Goal: Submit feedback/report problem: Submit feedback/report problem

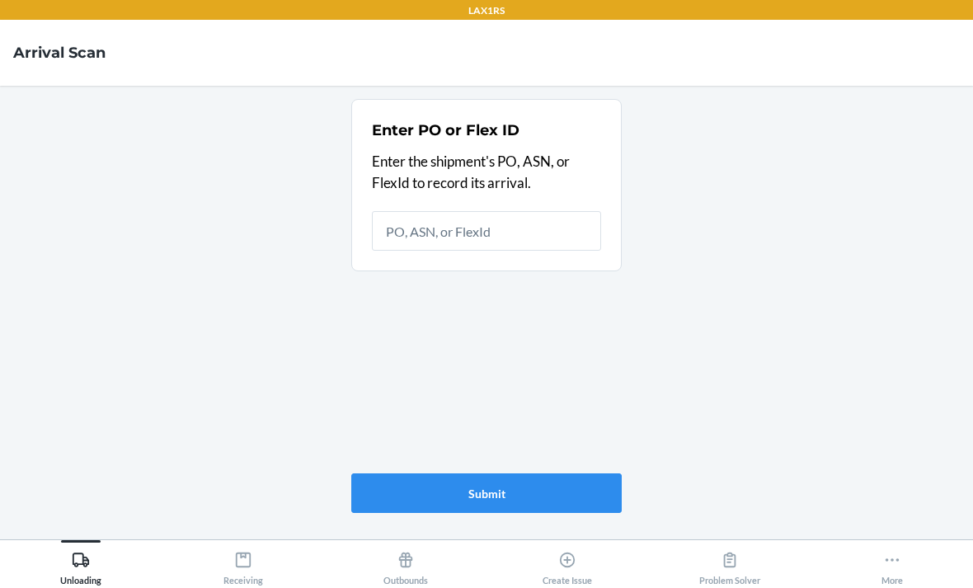
scroll to position [53, 0]
click at [554, 544] on div "Create Issue" at bounding box center [567, 564] width 49 height 41
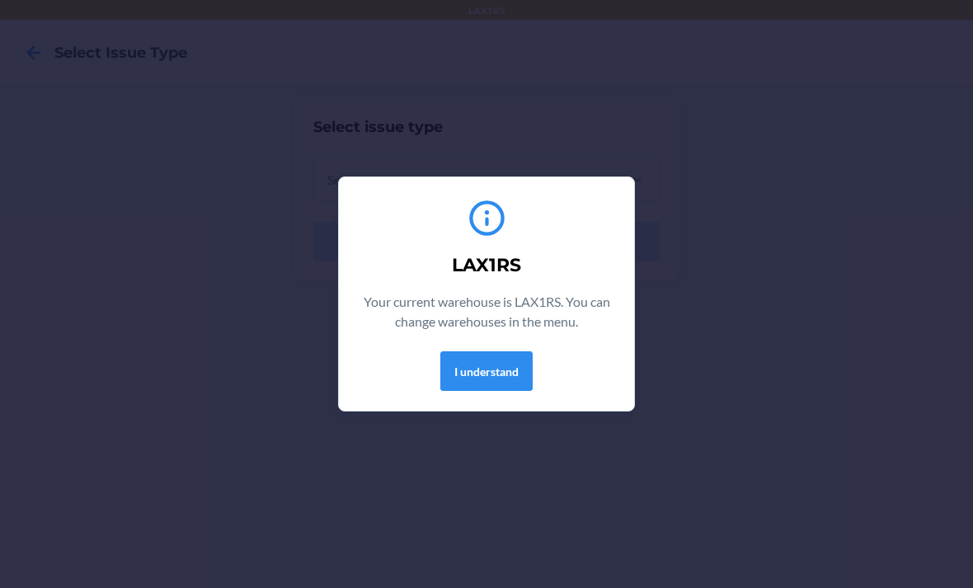
click at [495, 352] on button "I understand" at bounding box center [486, 371] width 92 height 40
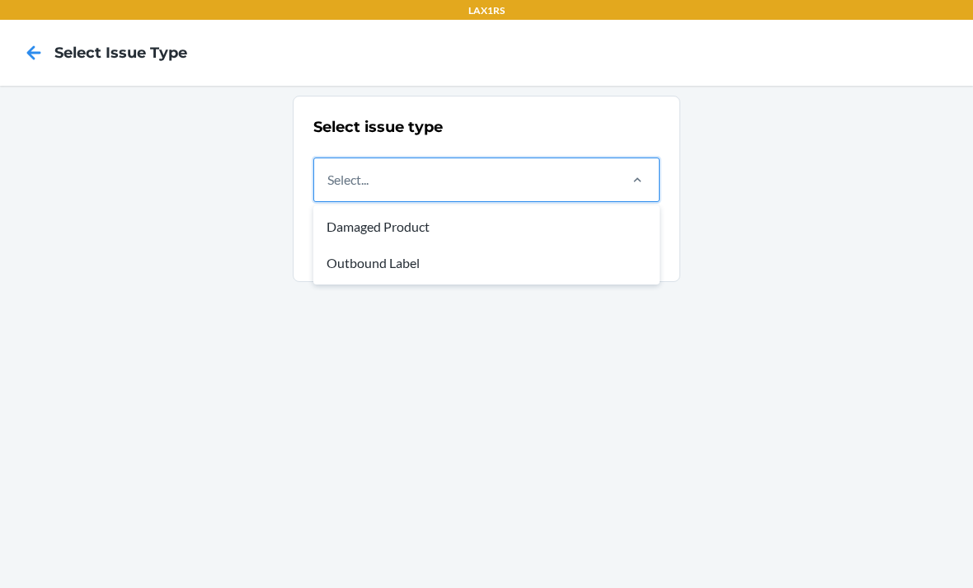
click at [577, 220] on div "Damaged Product" at bounding box center [487, 227] width 340 height 36
click at [329, 190] on input "option Damaged Product focused, 1 of 2. 2 results available. Use Up and Down to…" at bounding box center [328, 180] width 2 height 20
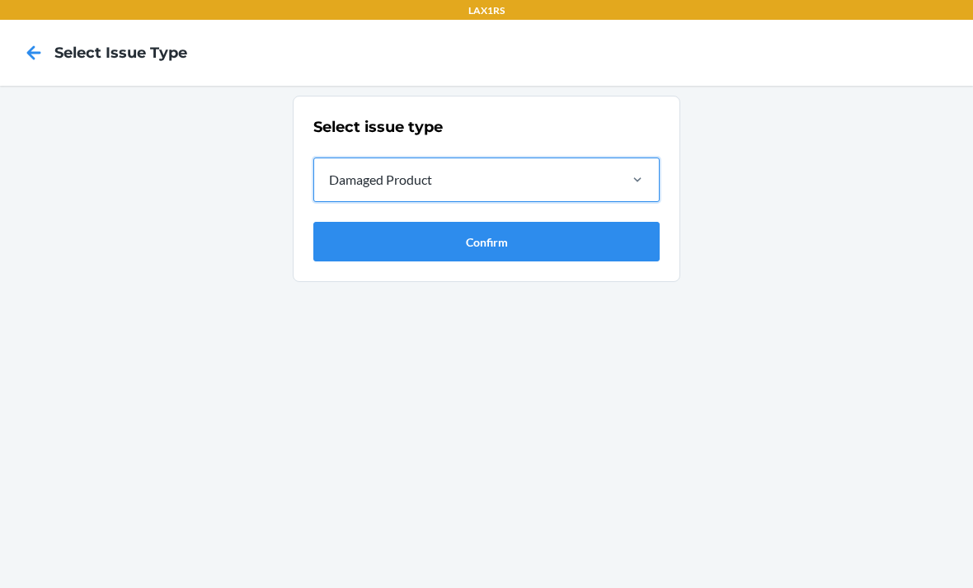
click at [589, 273] on section "Select issue type option Damaged Product, selected. 0 results available. Select…" at bounding box center [487, 189] width 388 height 186
click at [604, 230] on button "Confirm" at bounding box center [486, 242] width 346 height 40
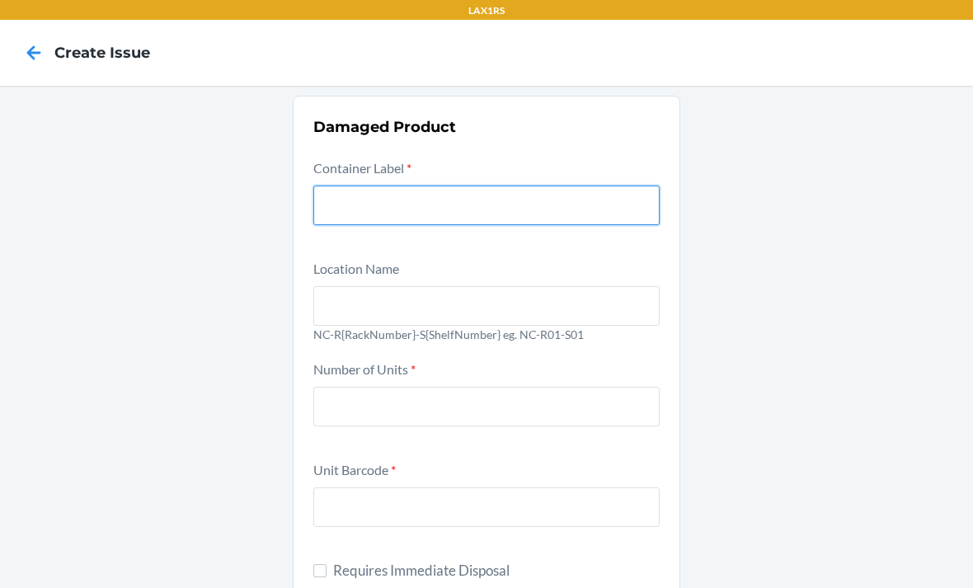
click at [584, 200] on input "text" at bounding box center [486, 206] width 346 height 40
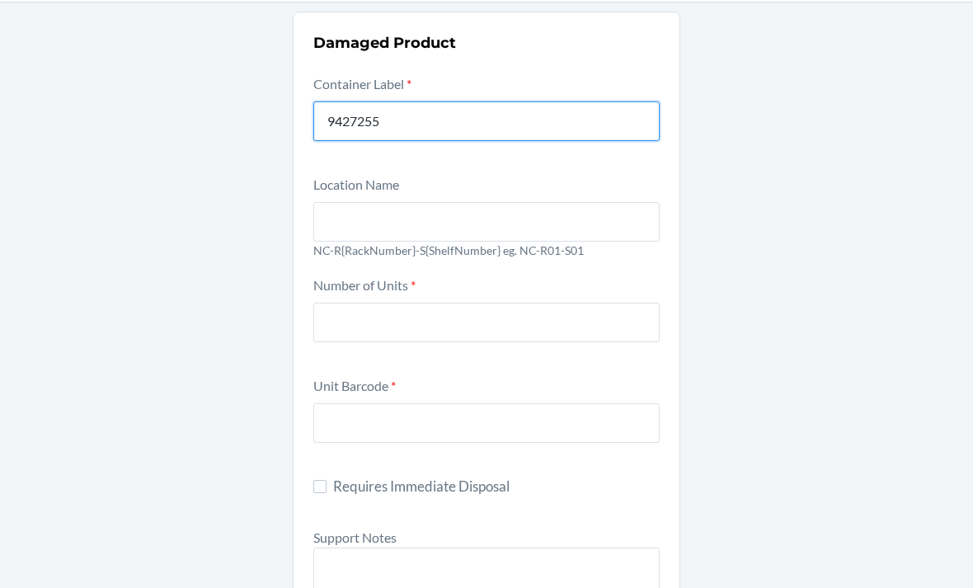
scroll to position [83, 0]
type input "9427255"
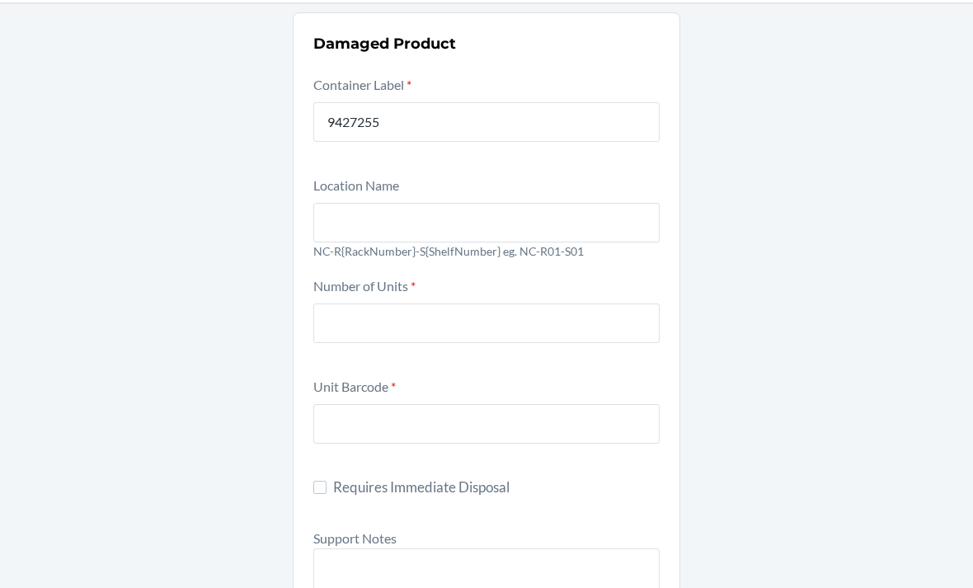
click at [551, 198] on div at bounding box center [486, 219] width 346 height 46
click at [551, 203] on input "text" at bounding box center [486, 223] width 346 height 40
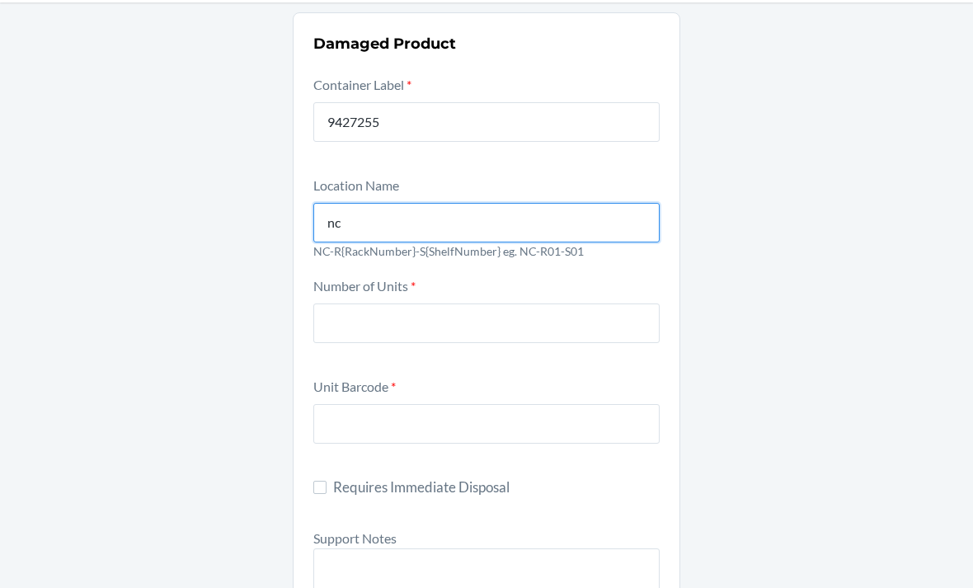
type input "n"
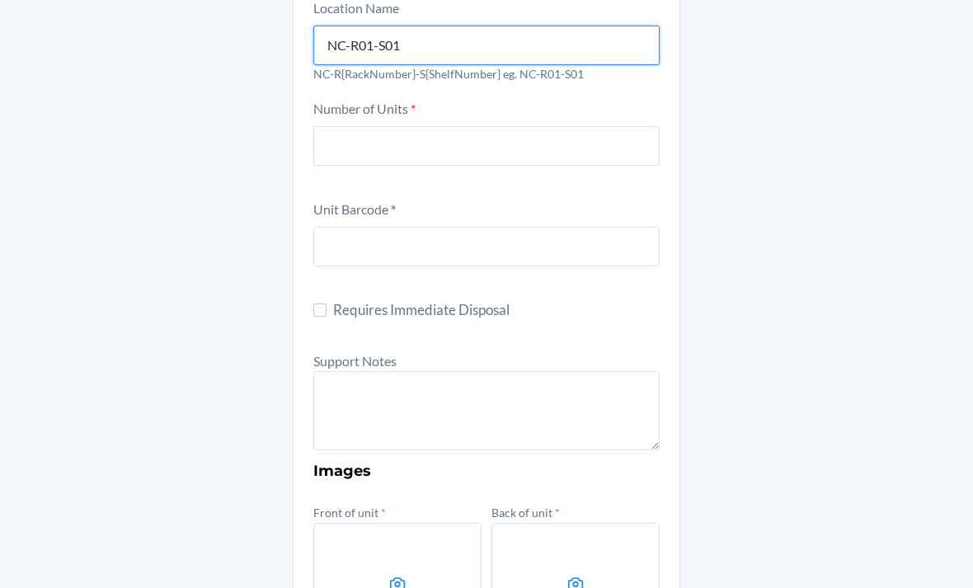
scroll to position [257, 0]
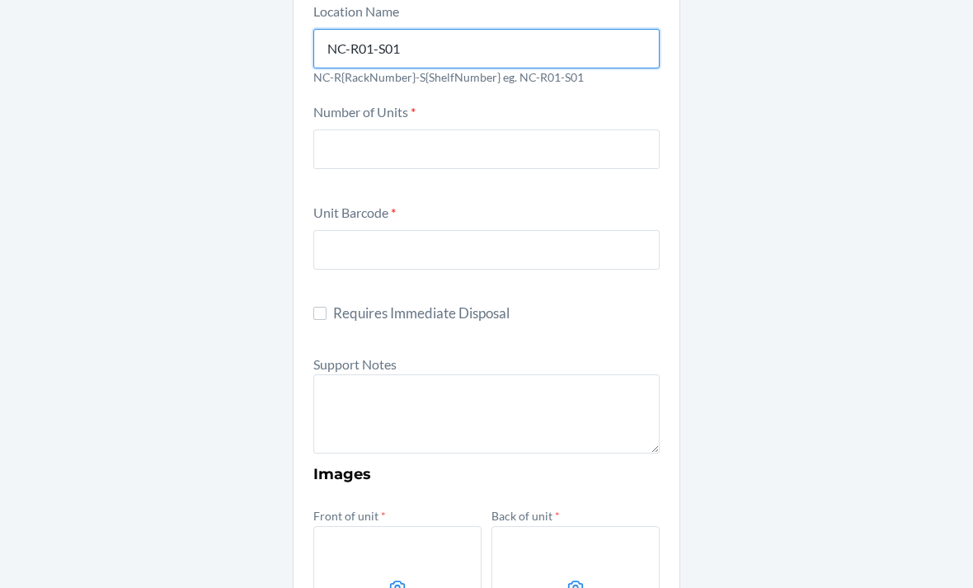
type input "NC-R01-S01"
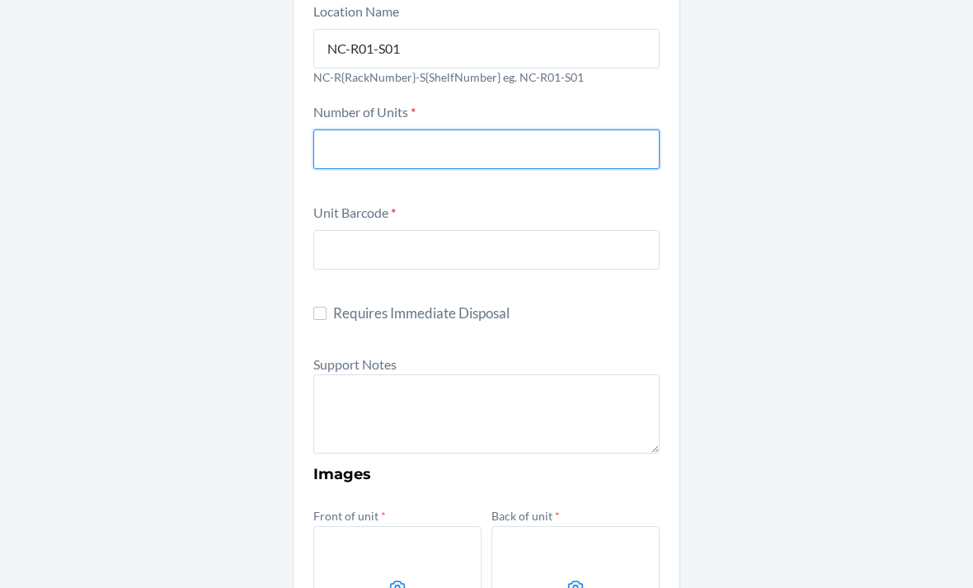
click at [586, 157] on input "number" at bounding box center [486, 150] width 346 height 40
type input "5"
click at [539, 214] on div "Unit Barcode *" at bounding box center [486, 247] width 346 height 91
click at [574, 280] on div "Unit Barcode *" at bounding box center [486, 247] width 346 height 91
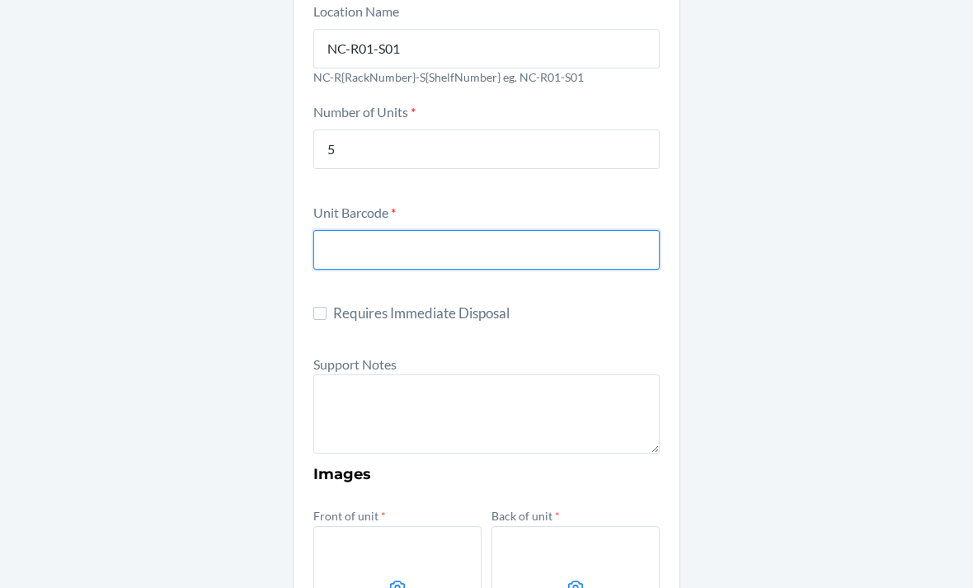
click at [581, 266] on input "text" at bounding box center [486, 250] width 346 height 40
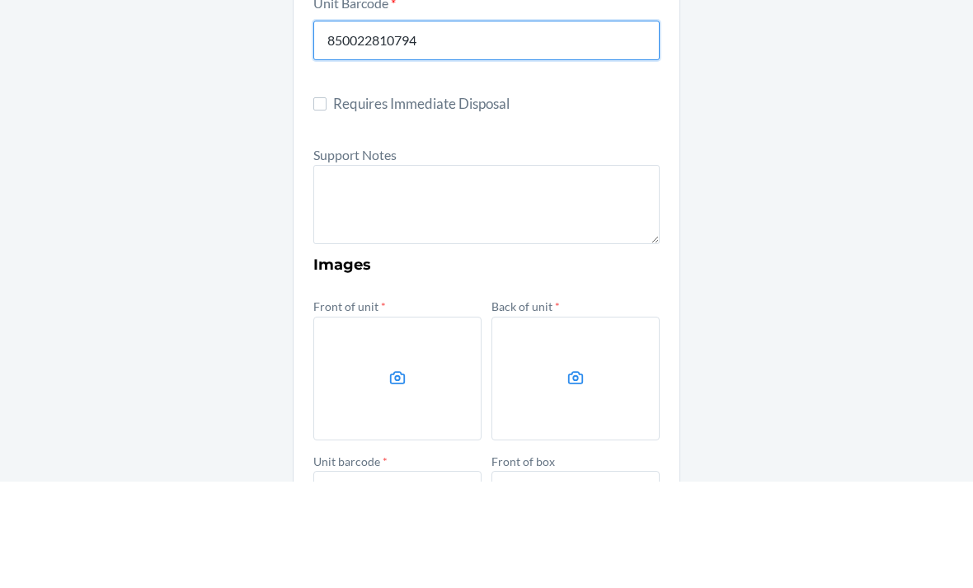
scroll to position [360, 0]
type input "850022810794"
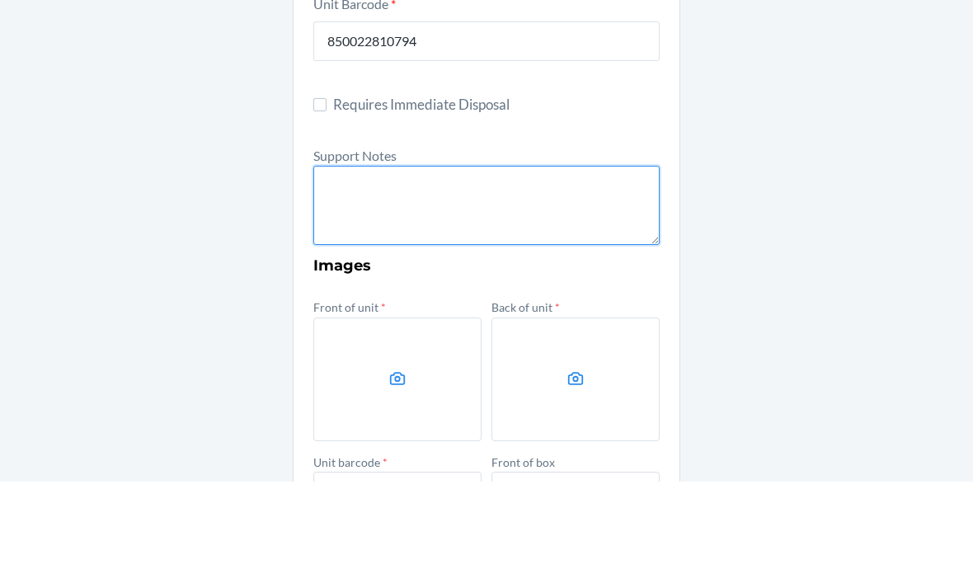
click at [581, 272] on textarea at bounding box center [486, 311] width 346 height 79
type textarea "f"
click at [331, 272] on textarea "FROM RESERVE STORAGE RS SKU: TC SKU" at bounding box center [486, 311] width 346 height 79
click at [486, 272] on textarea "FROM RESERVE STORAGE RS SKU: DTC SKU" at bounding box center [486, 311] width 346 height 79
click at [453, 272] on textarea "FROM RESERVE STORAGE RS SKU: DTC SKU:" at bounding box center [486, 311] width 346 height 79
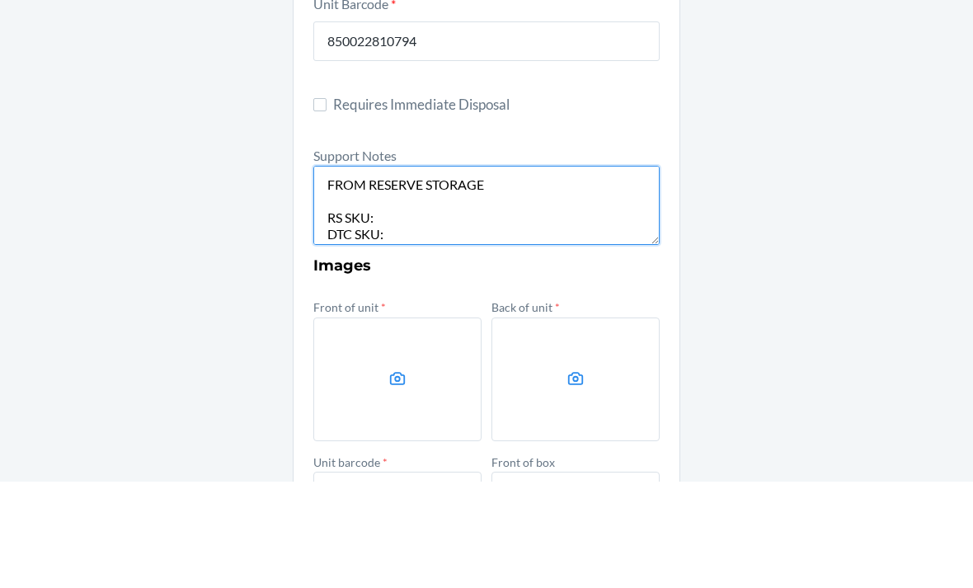
click at [390, 272] on textarea "FROM RESERVE STORAGE RS SKU: DTC SKU:" at bounding box center [486, 311] width 346 height 79
click at [459, 272] on textarea "FROM RESERVE STORAGE RS SKU: DMJAKSN3TXS DTC SKU:" at bounding box center [486, 311] width 346 height 79
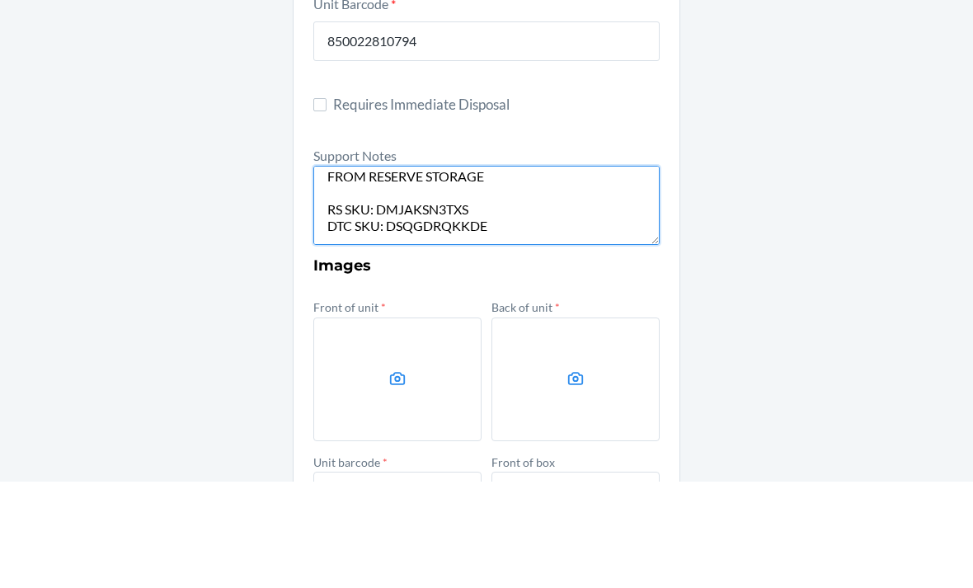
scroll to position [8, 0]
click at [571, 272] on textarea "FROM RESERVE STORAGE RS SKU: DMJAKSN3TXS DTC SKU: DSQGDRQKKDE" at bounding box center [486, 311] width 346 height 79
click at [565, 272] on textarea "FROM RESERVE STORAGE RS SKU: DMJAKSN3TXS DTC SKU: DSQGDRQKKDE" at bounding box center [486, 311] width 346 height 79
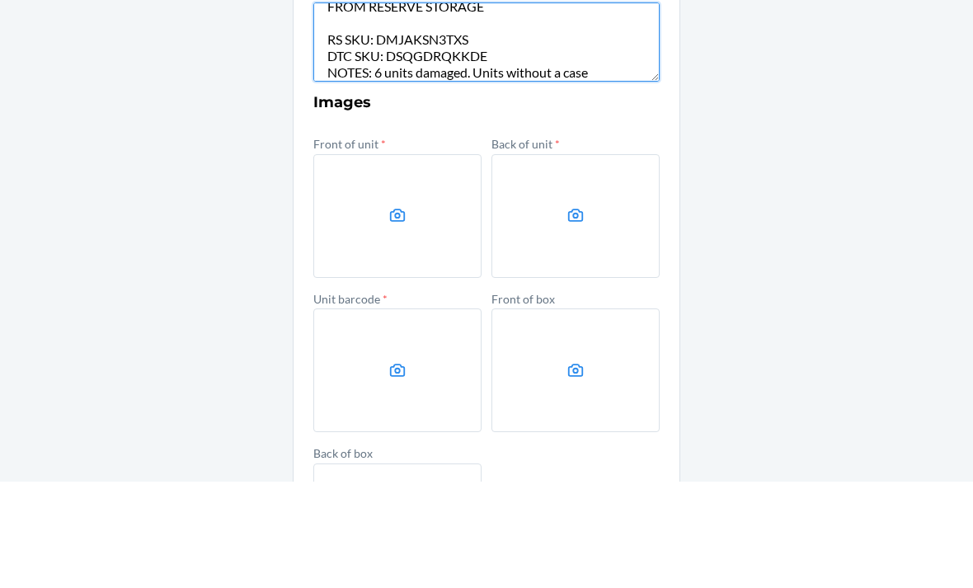
scroll to position [538, 0]
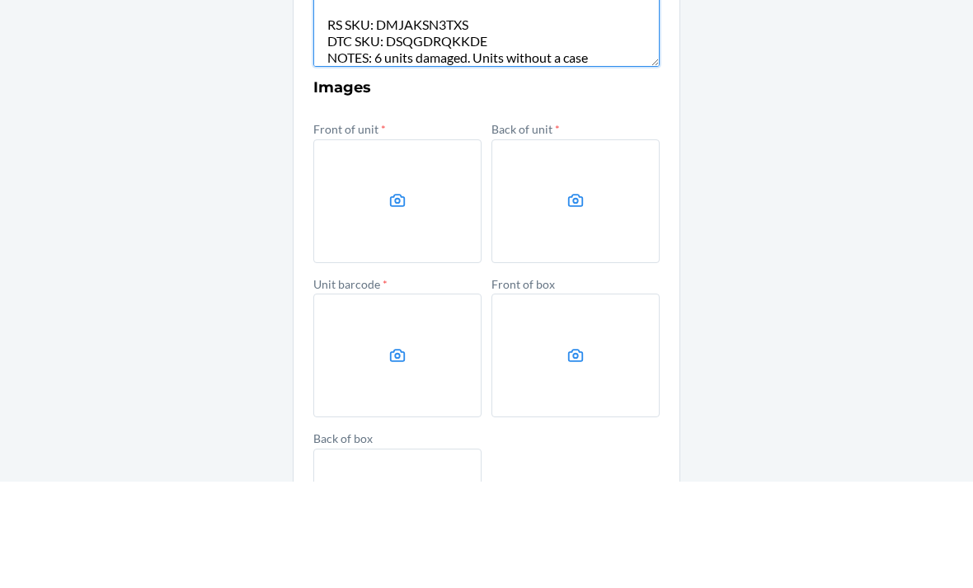
type textarea "FROM RESERVE STORAGE RS SKU: DMJAKSN3TXS DTC SKU: DSQGDRQKKDE NOTES: 6 units da…"
click at [406, 246] on label at bounding box center [397, 308] width 168 height 124
click at [0, 0] on input "file" at bounding box center [0, 0] width 0 height 0
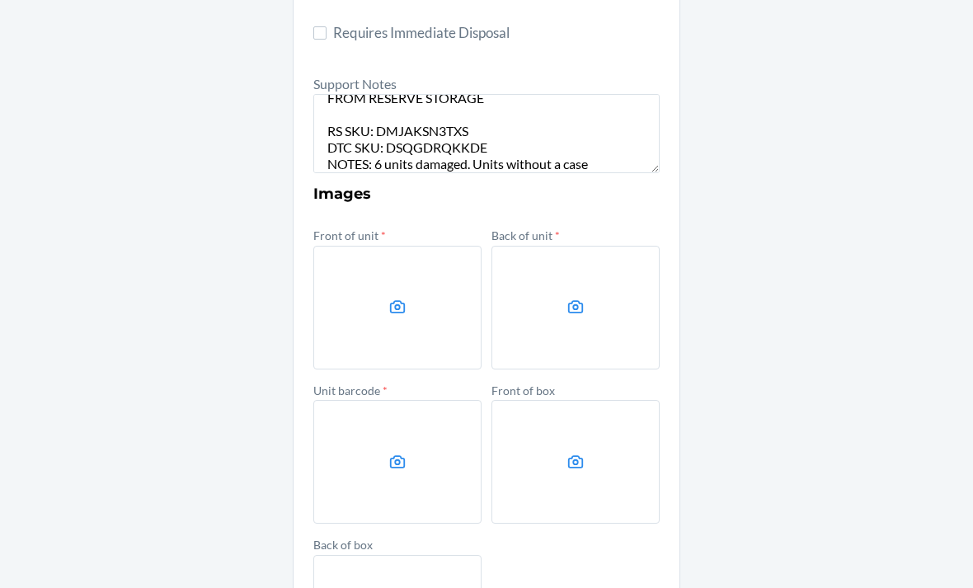
click at [416, 289] on label at bounding box center [397, 308] width 168 height 124
click at [0, 0] on input "file" at bounding box center [0, 0] width 0 height 0
click at [626, 284] on label at bounding box center [576, 308] width 168 height 124
click at [0, 0] on input "file" at bounding box center [0, 0] width 0 height 0
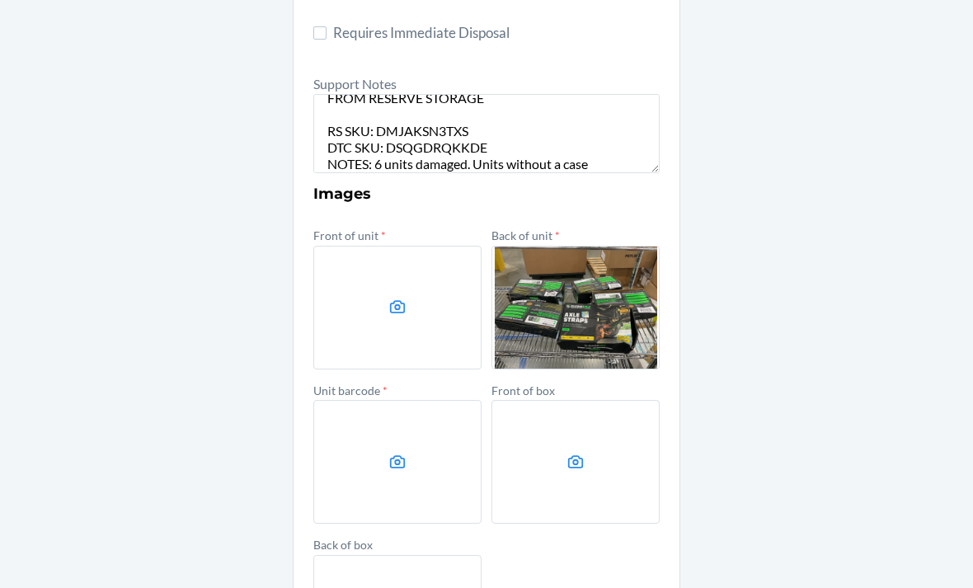
click at [463, 400] on label at bounding box center [397, 462] width 168 height 124
click at [0, 0] on input "file" at bounding box center [0, 0] width 0 height 0
click at [374, 278] on label at bounding box center [397, 308] width 168 height 124
click at [0, 0] on input "file" at bounding box center [0, 0] width 0 height 0
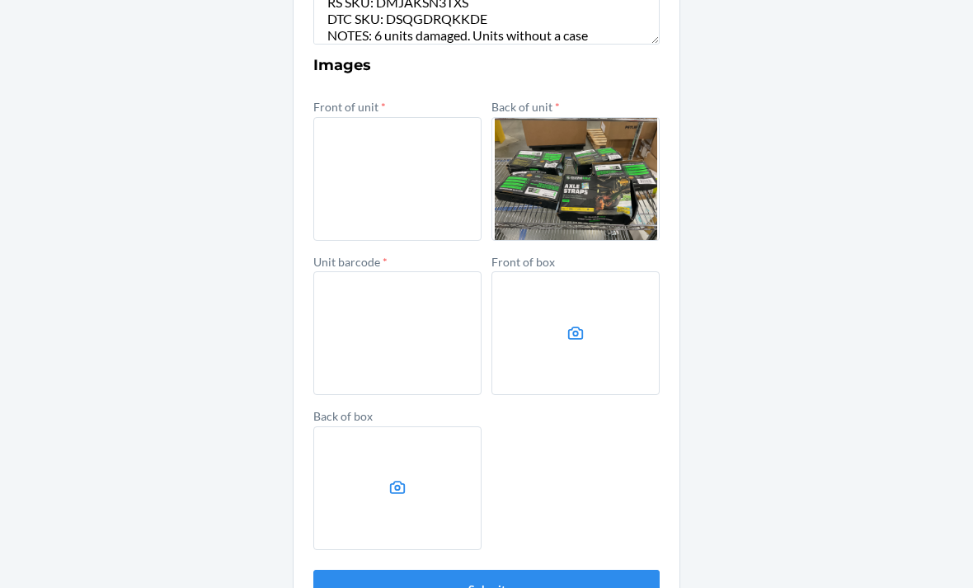
scroll to position [663, 0]
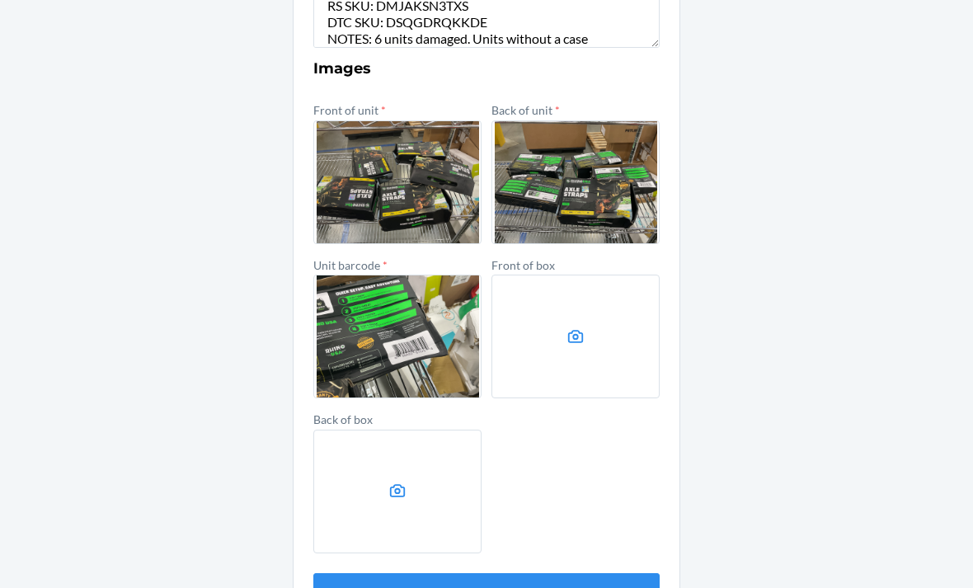
click at [626, 573] on button "Submit" at bounding box center [486, 593] width 346 height 40
click at [574, 573] on button "Submit" at bounding box center [486, 593] width 346 height 40
click at [426, 573] on button "Submit" at bounding box center [486, 593] width 346 height 40
click at [429, 573] on button "Submit" at bounding box center [486, 593] width 346 height 40
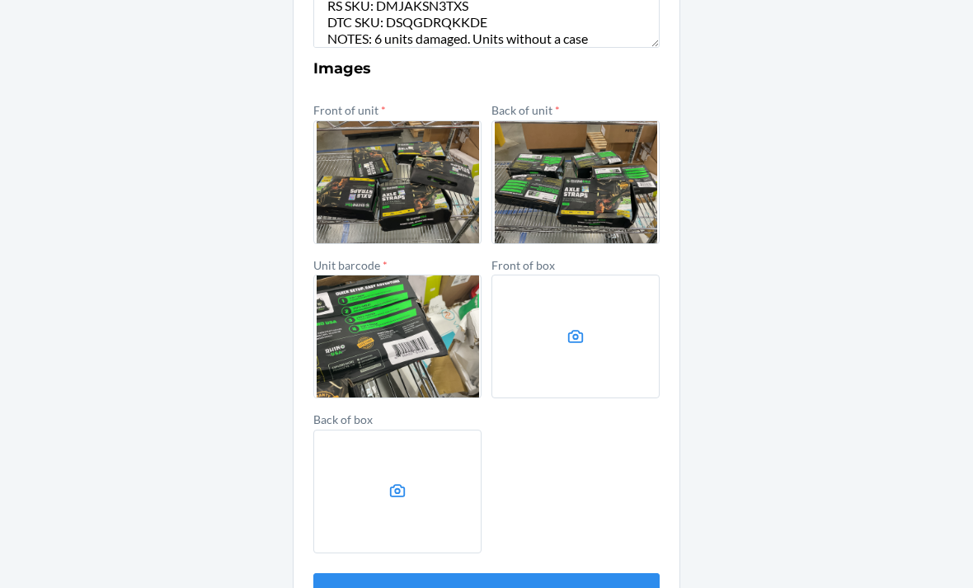
click at [440, 573] on button "Submit" at bounding box center [486, 593] width 346 height 40
click at [511, 573] on button "Submit" at bounding box center [486, 593] width 346 height 40
click at [544, 513] on form "Container Label * 9427255 Location Name NC-R01-S01 NC-R{RackNumber}-S{ShelfNumb…" at bounding box center [486, 53] width 346 height 1119
click at [532, 573] on button "Submit" at bounding box center [486, 593] width 346 height 40
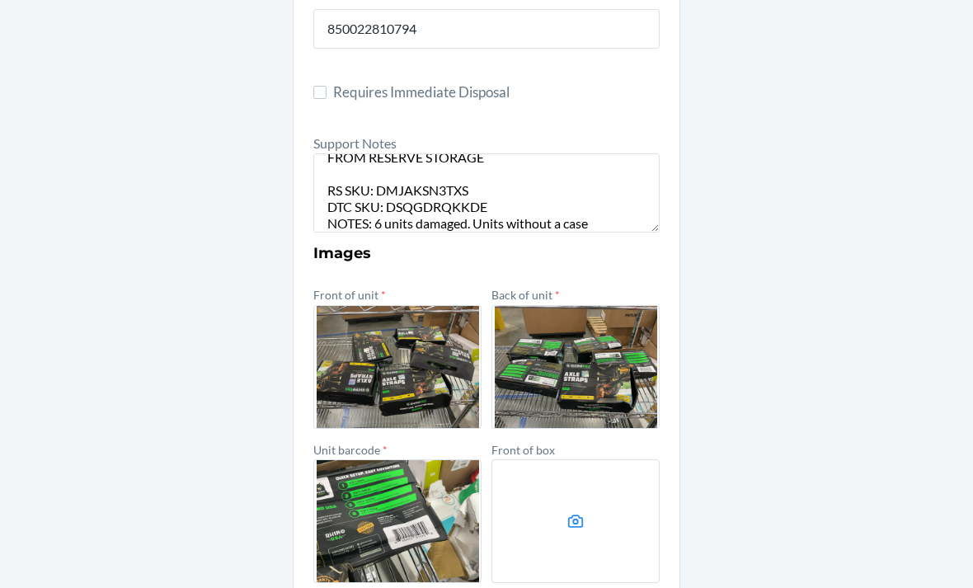
scroll to position [339, 0]
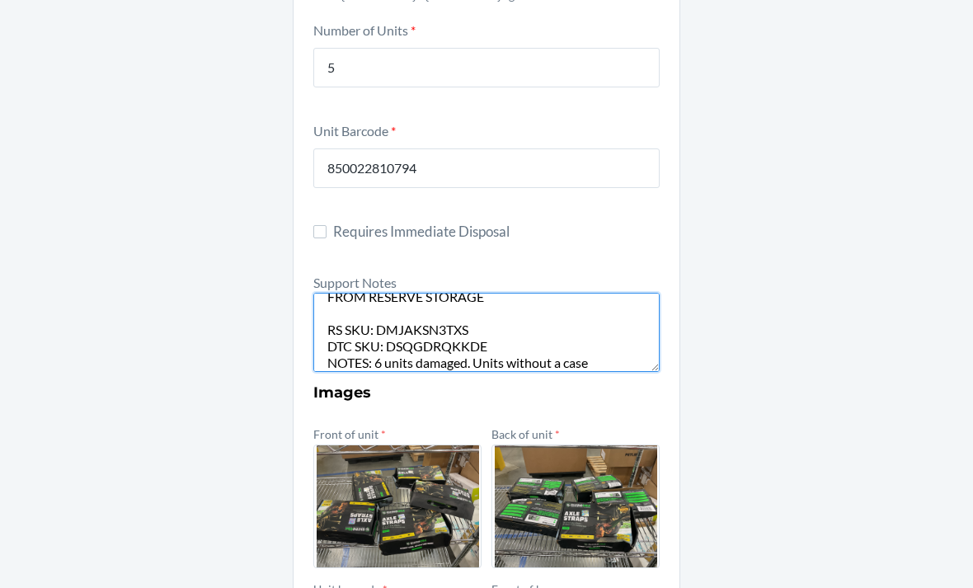
click at [498, 293] on textarea "FROM RESERVE STORAGE RS SKU: DMJAKSN3TXS DTC SKU: DSQGDRQKKDE NOTES: 6 units da…" at bounding box center [486, 332] width 346 height 79
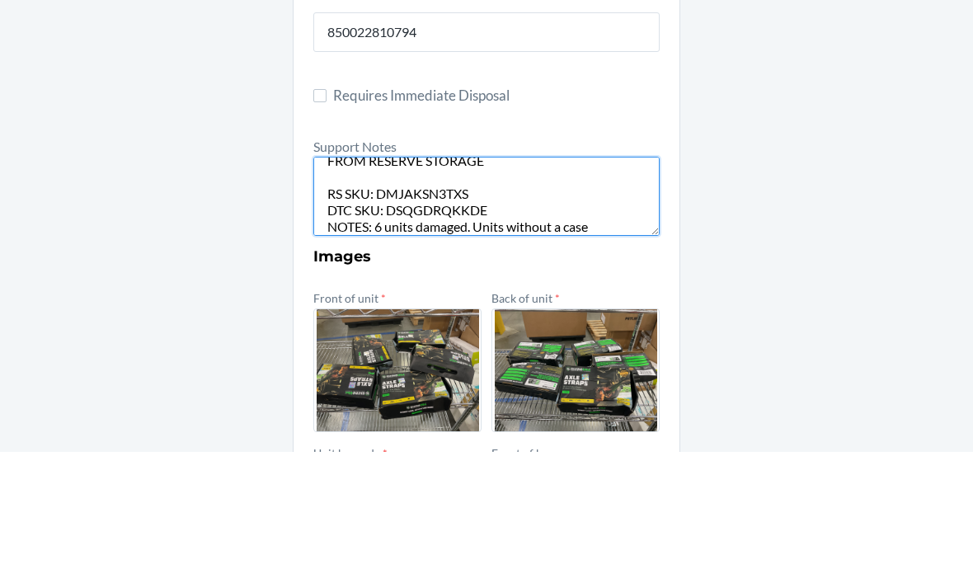
click at [497, 293] on textarea "FROM RESERVE STORAGE RS SKU: DMJAKSN3TXS DTC SKU: DSQGDRQKKDE NOTES: 6 units da…" at bounding box center [486, 332] width 346 height 79
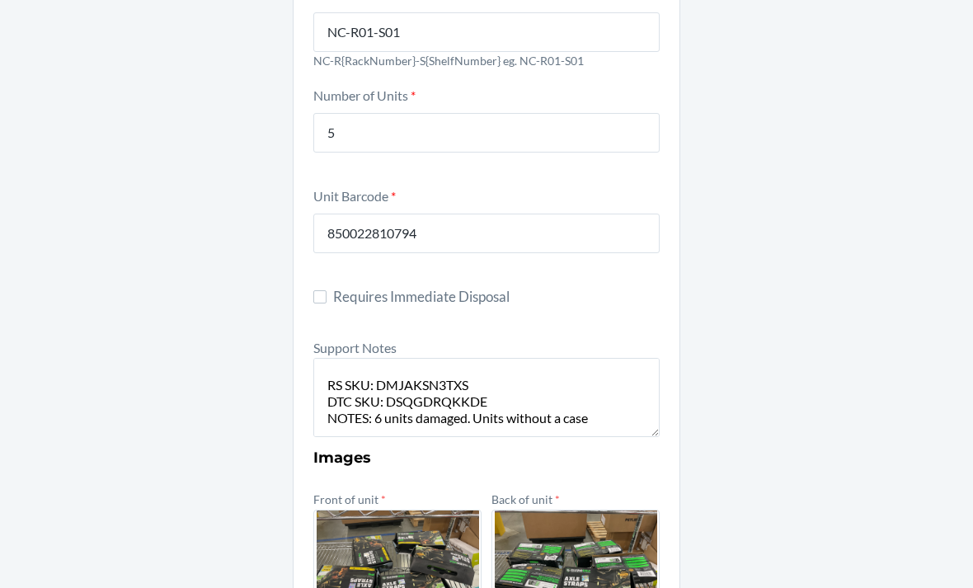
scroll to position [281, 0]
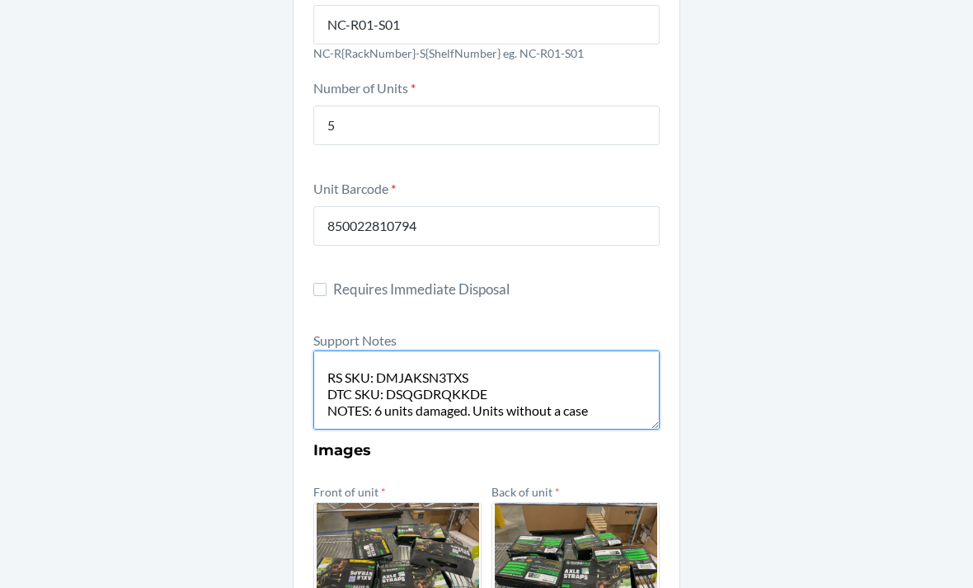
click at [448, 351] on textarea "FROM RESERVE STORAGE RS SKU: DMJAKSN3TXS DTC SKU: DSQGDRQKKDE NOTES: 6 units da…" at bounding box center [486, 390] width 346 height 79
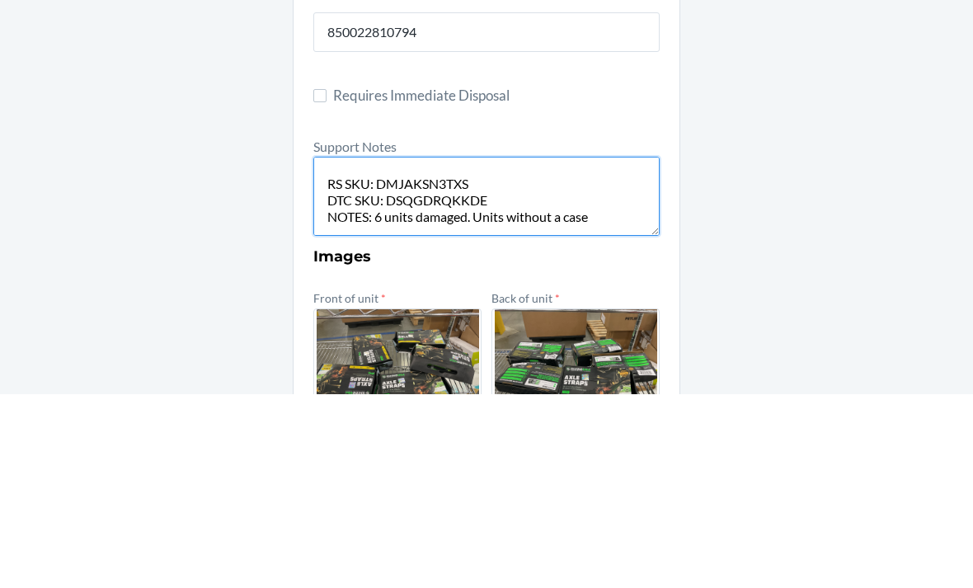
click at [420, 351] on textarea "FROM RESERVE STORAGE RS SKU: DMJAKSN3TXS DTC SKU: DSQGDRQKKDE NOTES: 6 units da…" at bounding box center [486, 390] width 346 height 79
click at [419, 351] on textarea "FROM RESERVE STORAGE RS SKU: DMJAKSN3TXS DTC SKU: DSQGDRQKKDE NOTES: 6 units da…" at bounding box center [486, 390] width 346 height 79
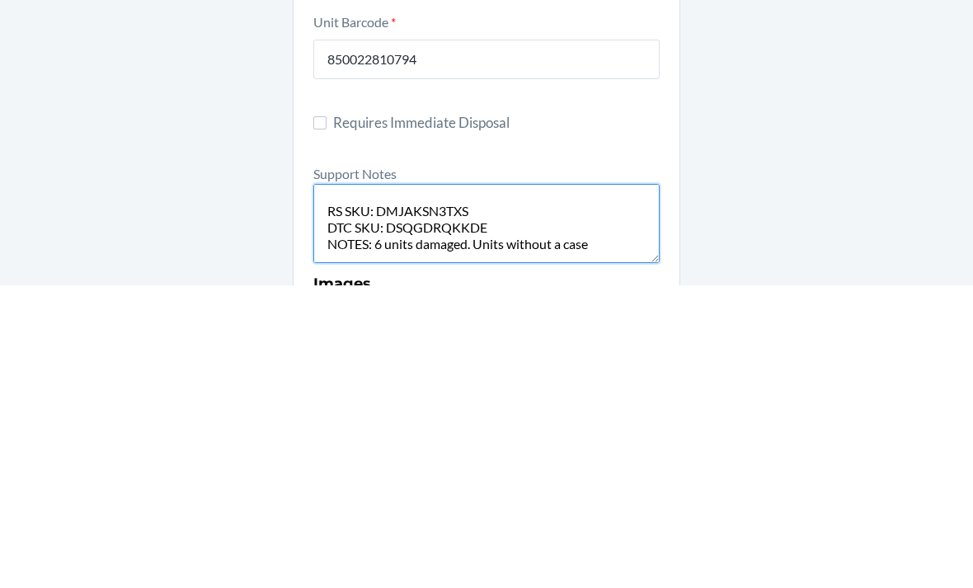
scroll to position [141, 0]
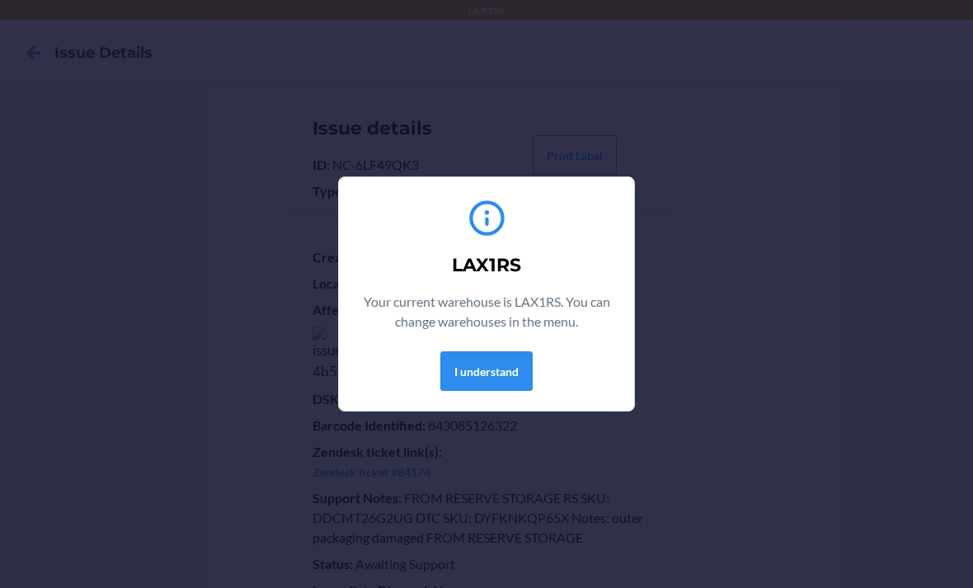
click at [478, 402] on section "LAX1RS Your current warehouse is LAX1RS. You can change warehouses in the menu.…" at bounding box center [486, 294] width 297 height 235
click at [455, 365] on button "I understand" at bounding box center [486, 371] width 92 height 40
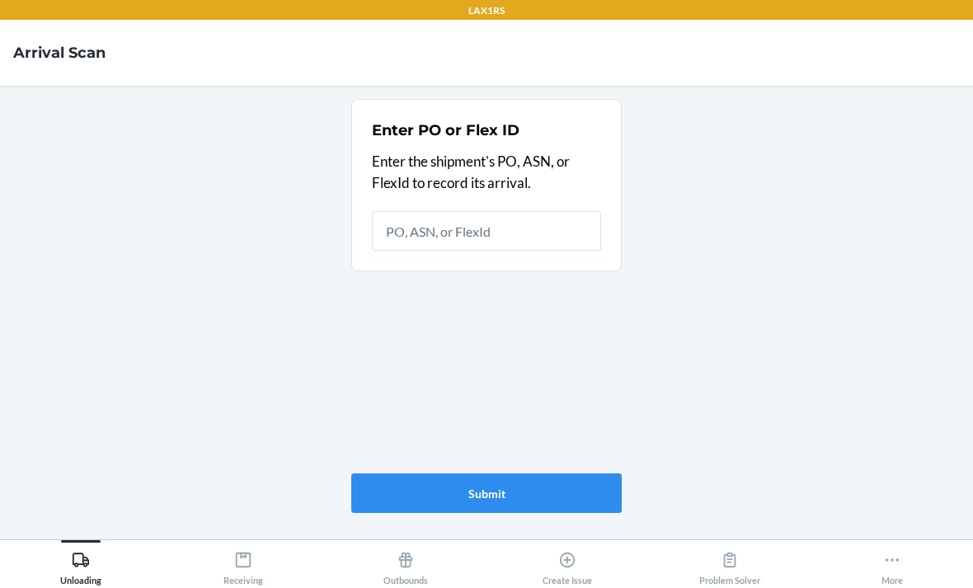
scroll to position [53, 0]
click at [577, 569] on div "Create Issue" at bounding box center [567, 564] width 49 height 41
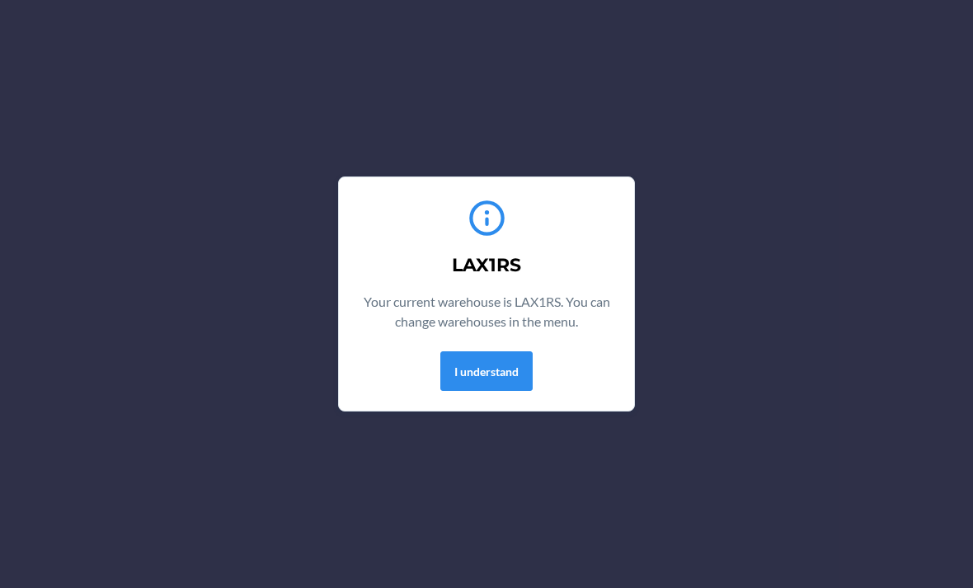
click at [516, 374] on button "I understand" at bounding box center [486, 371] width 92 height 40
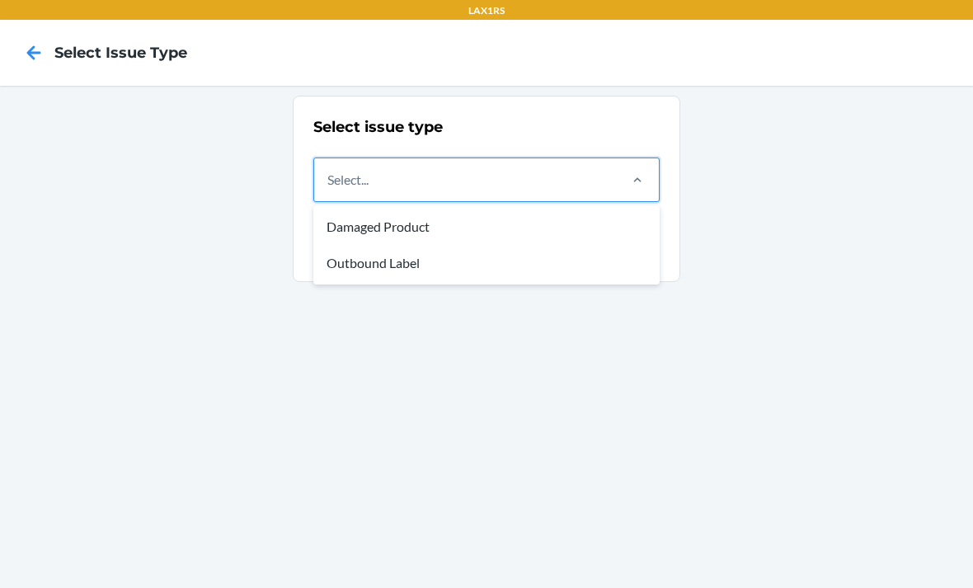
click at [471, 224] on div "Damaged Product" at bounding box center [487, 227] width 340 height 36
click at [329, 190] on input "option Damaged Product focused, 1 of 2. 2 results available. Use Up and Down to…" at bounding box center [328, 180] width 2 height 20
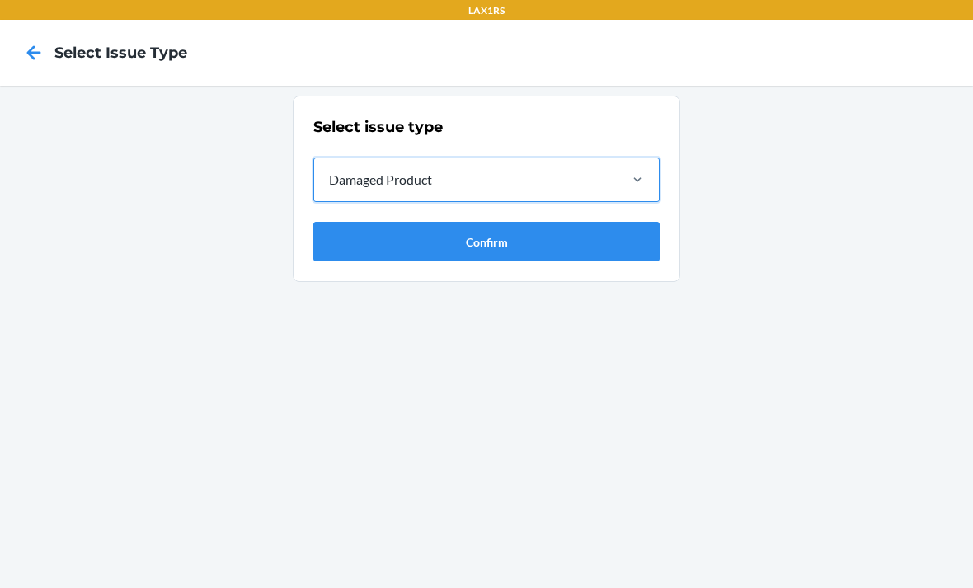
click at [492, 241] on button "Confirm" at bounding box center [486, 242] width 346 height 40
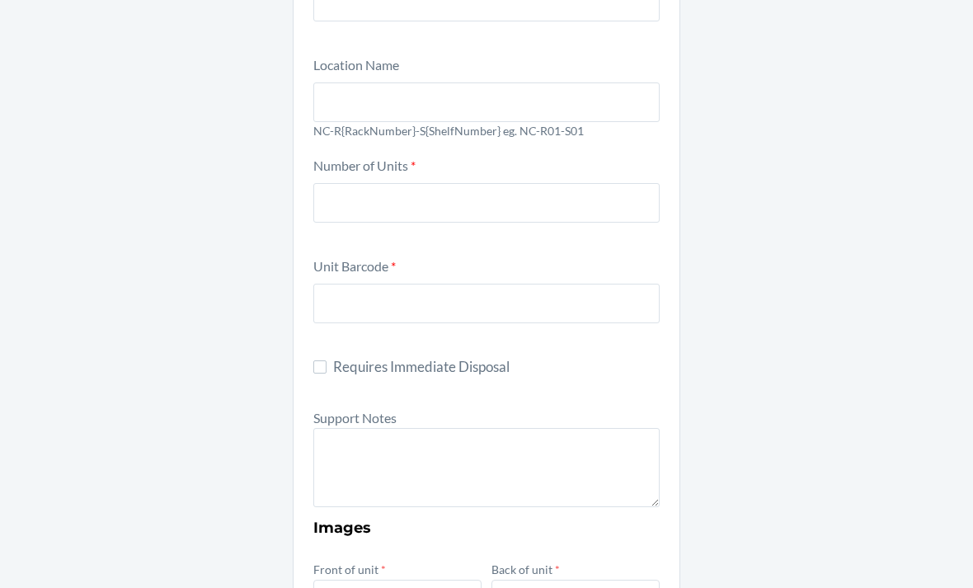
scroll to position [257, 0]
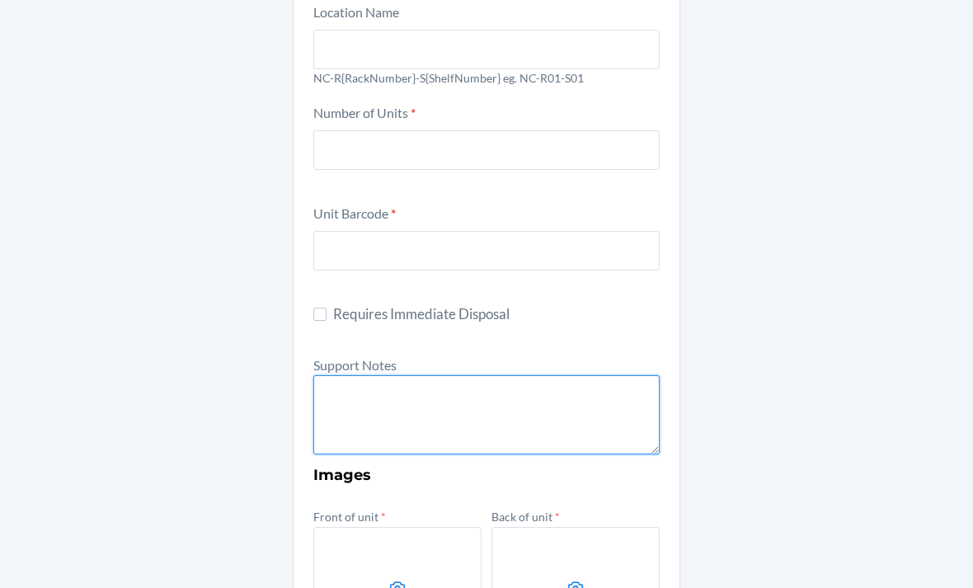
click at [500, 403] on textarea at bounding box center [486, 414] width 346 height 79
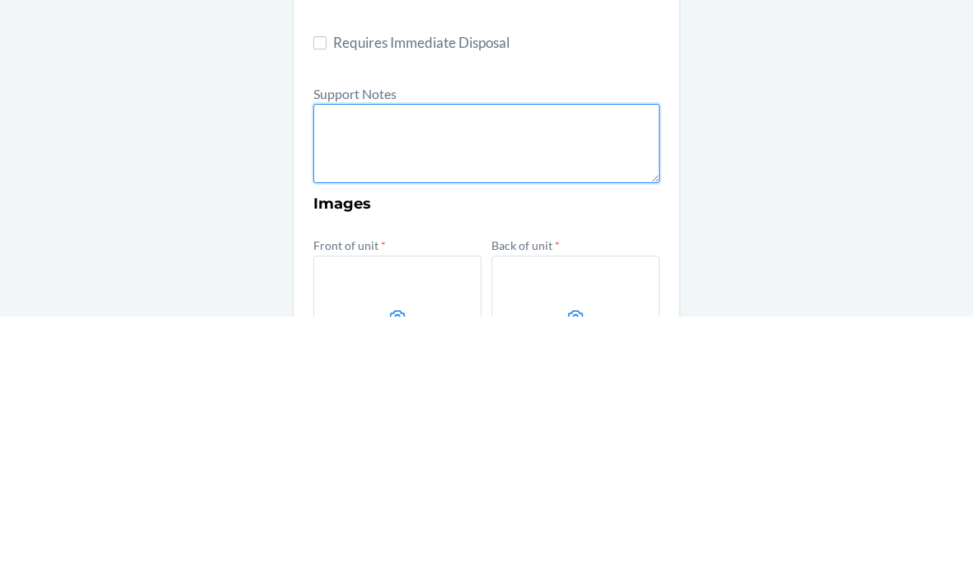
click at [442, 375] on textarea at bounding box center [486, 414] width 346 height 79
click at [360, 375] on textarea at bounding box center [486, 414] width 346 height 79
click at [379, 375] on textarea at bounding box center [486, 414] width 346 height 79
paste textarea "FROM RESERVE STORAGE RS SKU: DMJAKSN3TXS DTC SKU: DSQGDRQKKDE NOTES: 6 units da…"
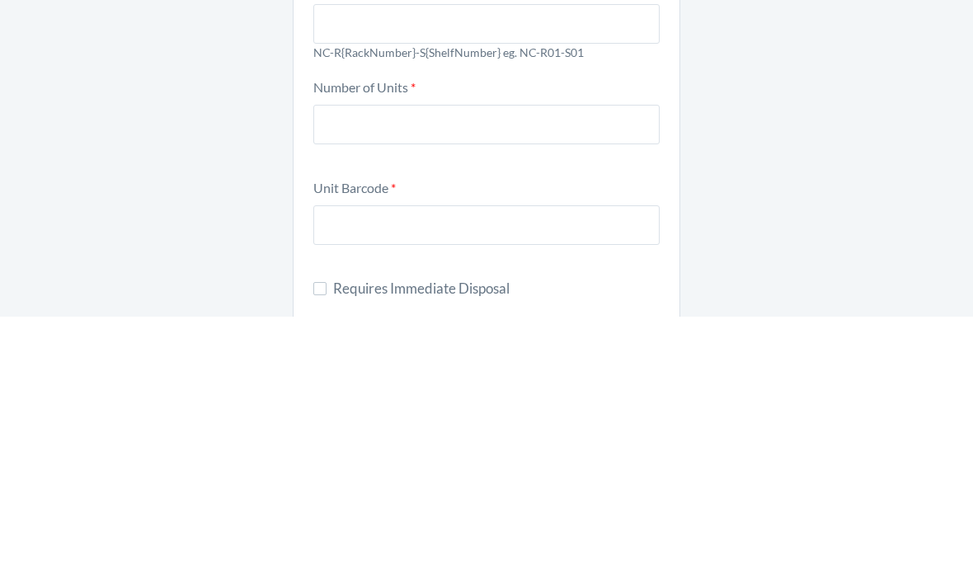
scroll to position [3, 0]
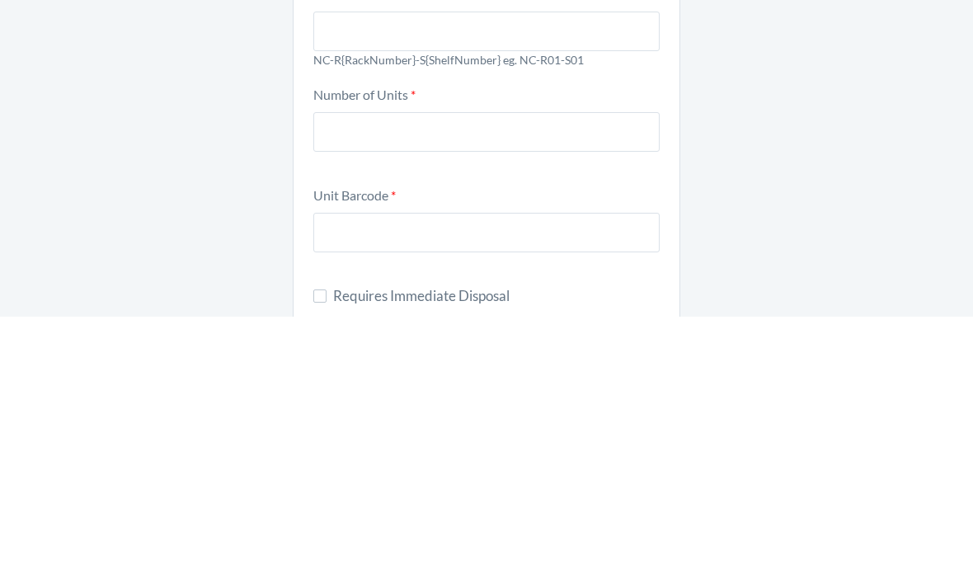
type textarea "FROM RESERVE STORAGE RS SKU: DMJAKSN3TXS DTC SKU: DSQGDRQKKDE NOTES: 6 units da…"
click at [545, 283] on input "text" at bounding box center [486, 303] width 346 height 40
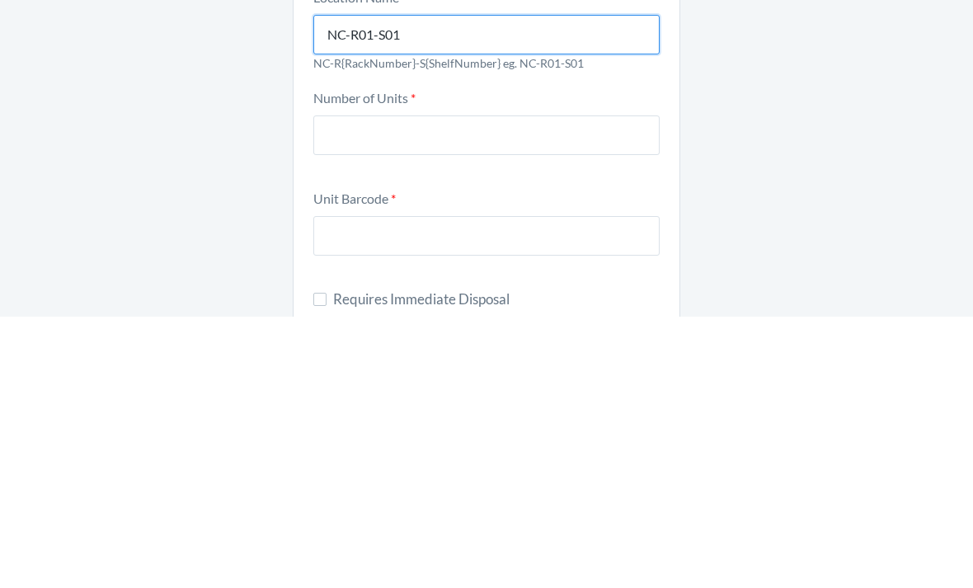
scroll to position [0, 0]
type input "NC-R01-S01"
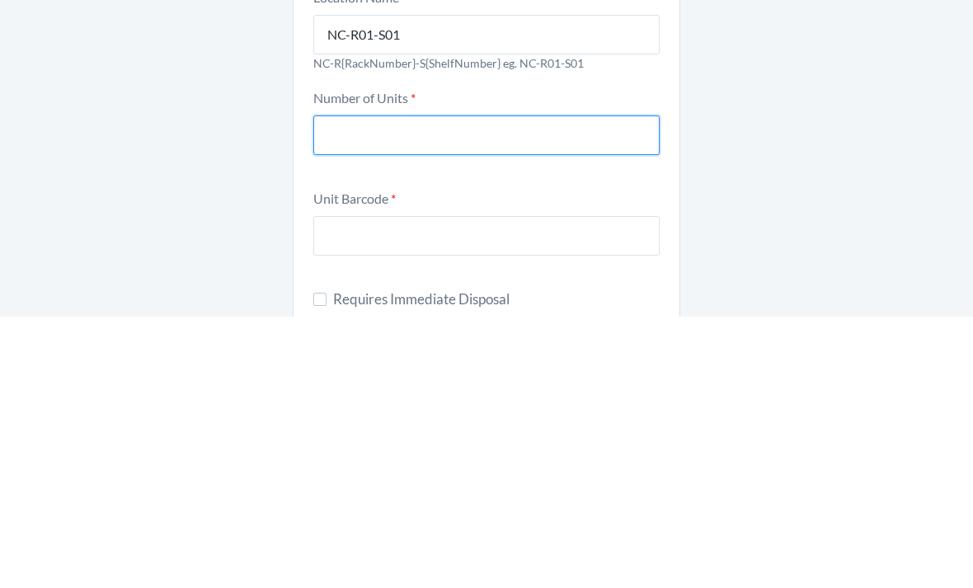
click at [548, 387] on input "number" at bounding box center [486, 407] width 346 height 40
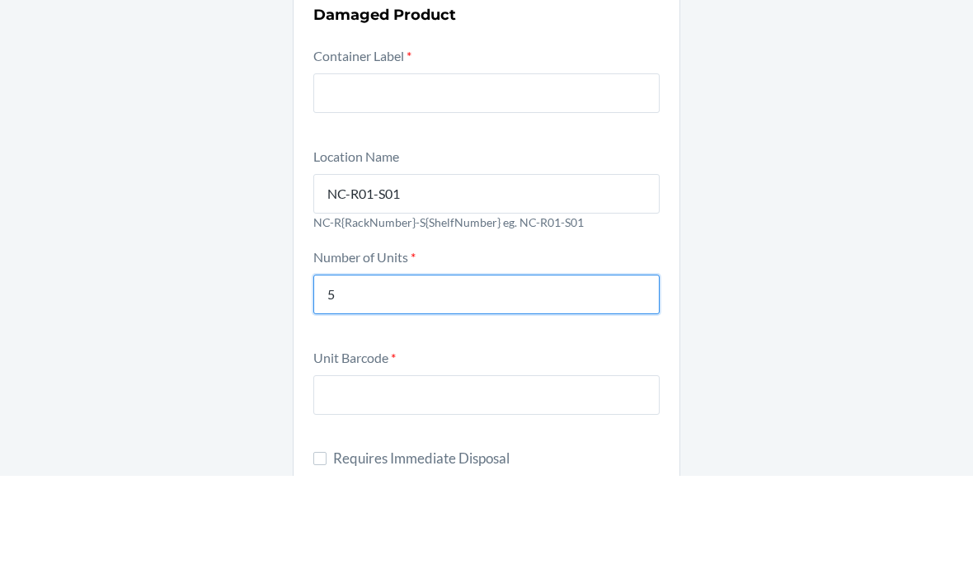
type input "5"
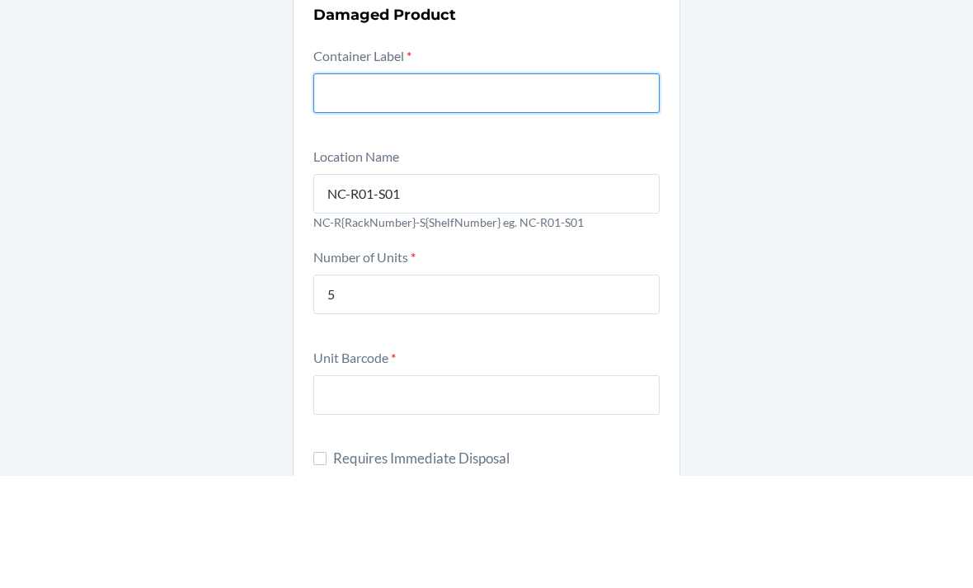
click at [466, 186] on input "text" at bounding box center [486, 206] width 346 height 40
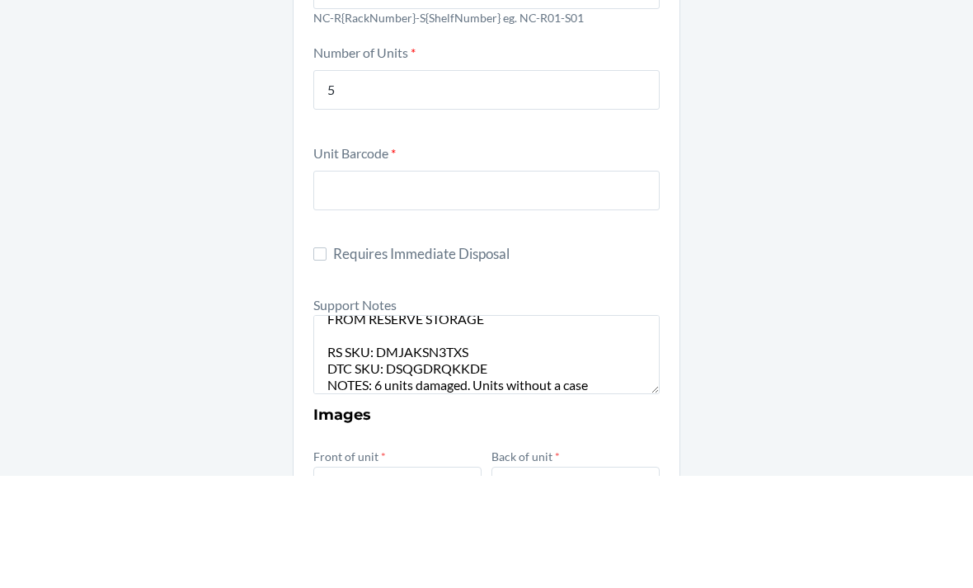
scroll to position [215, 0]
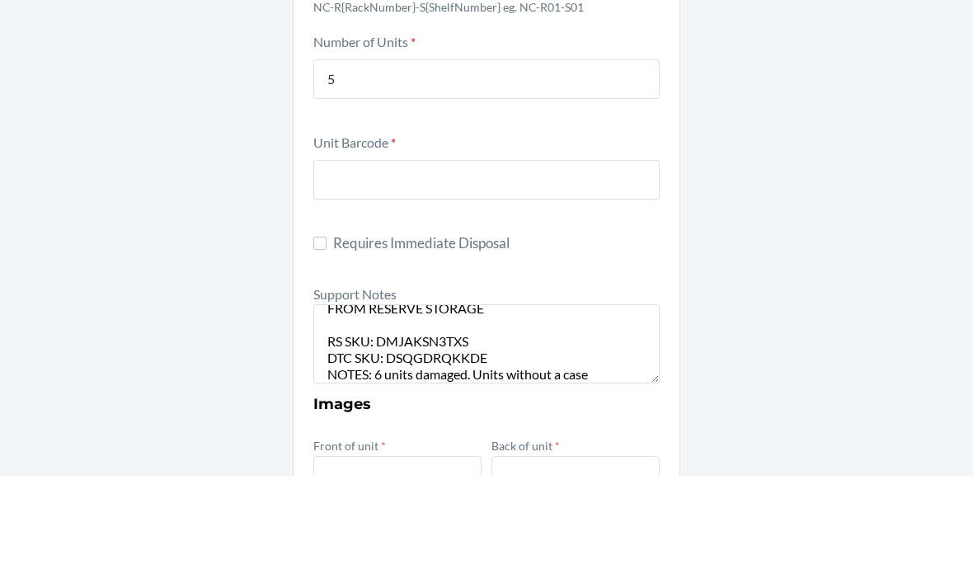
type input "9427255"
click at [512, 272] on input "text" at bounding box center [486, 292] width 346 height 40
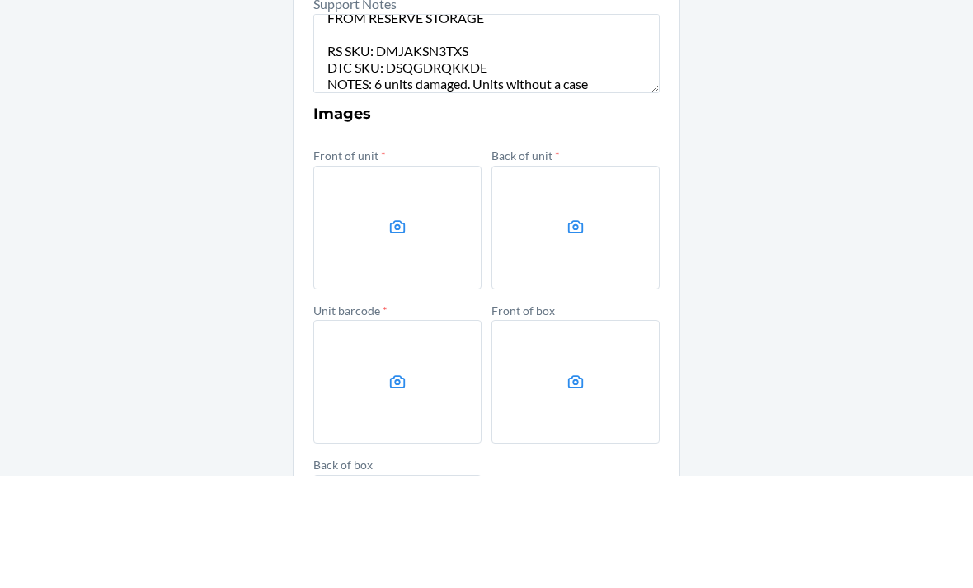
scroll to position [516, 0]
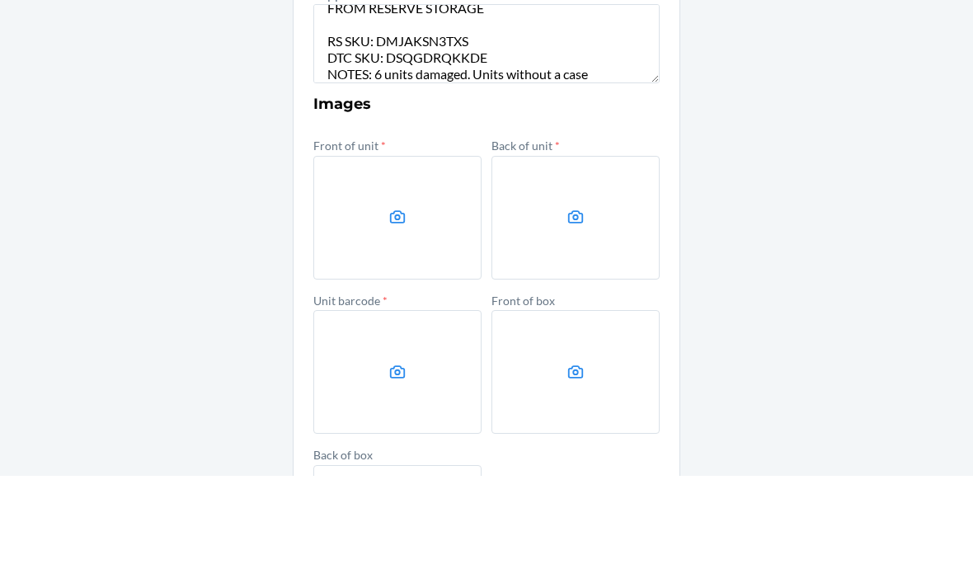
type input "850022810794"
click at [357, 268] on label at bounding box center [397, 330] width 168 height 124
click at [0, 0] on input "file" at bounding box center [0, 0] width 0 height 0
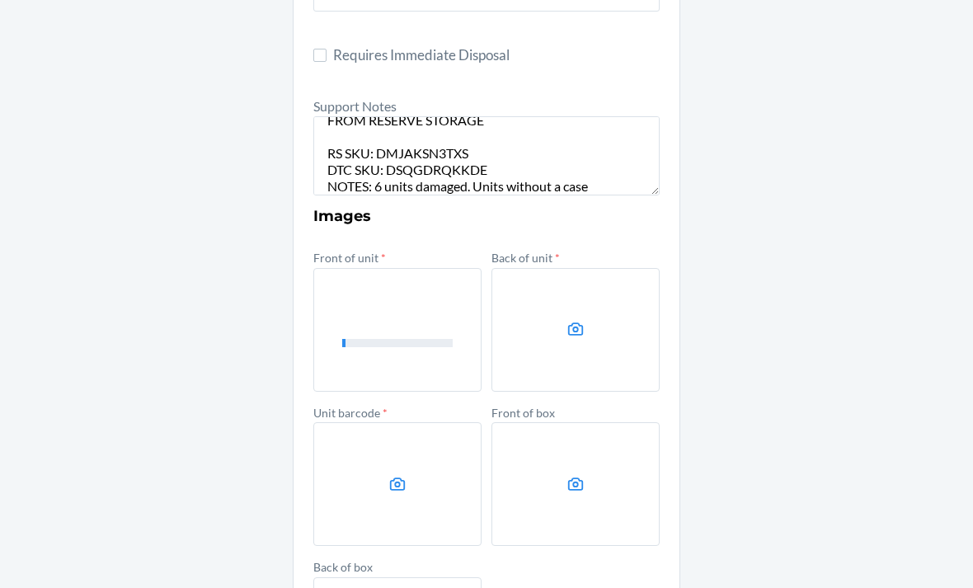
click at [602, 310] on label at bounding box center [576, 330] width 168 height 124
click at [0, 0] on input "file" at bounding box center [0, 0] width 0 height 0
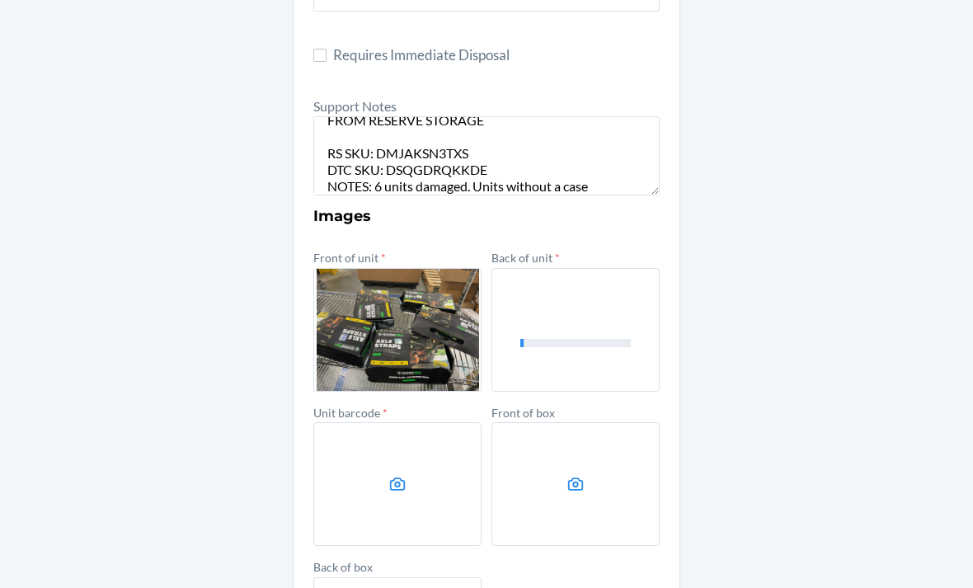
click at [451, 422] on label at bounding box center [397, 484] width 168 height 124
click at [0, 0] on input "file" at bounding box center [0, 0] width 0 height 0
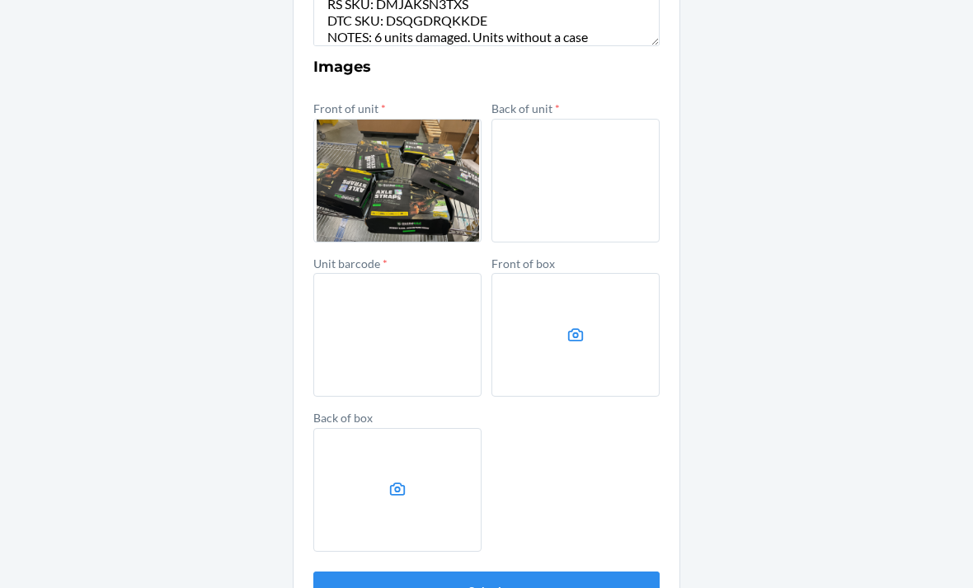
scroll to position [663, 0]
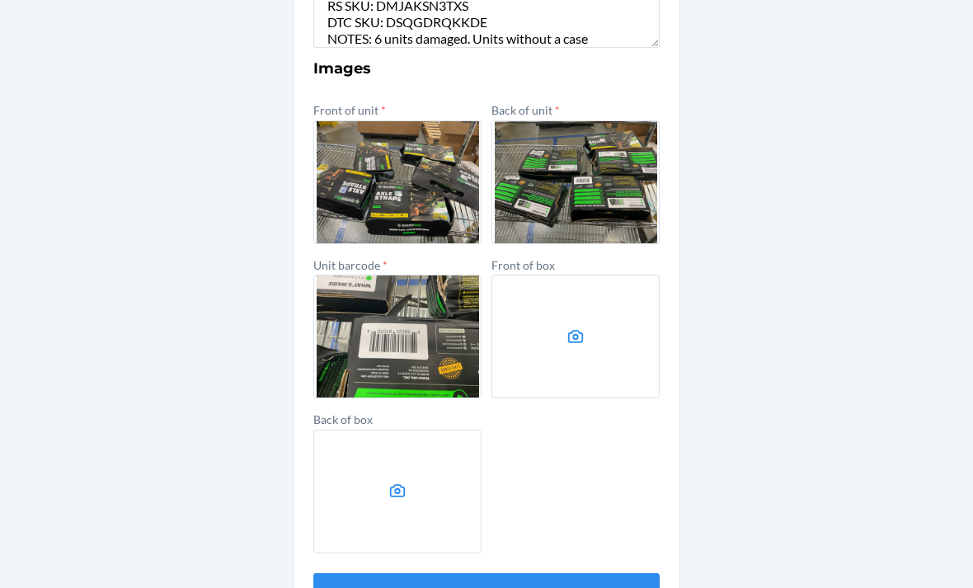
click at [601, 573] on button "Submit" at bounding box center [486, 593] width 346 height 40
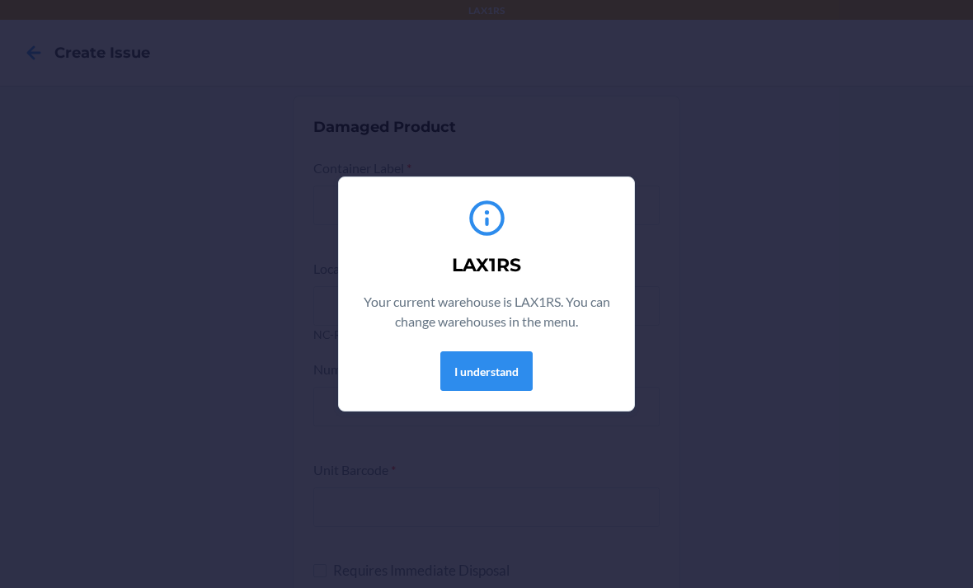
click at [518, 375] on button "I understand" at bounding box center [486, 371] width 92 height 40
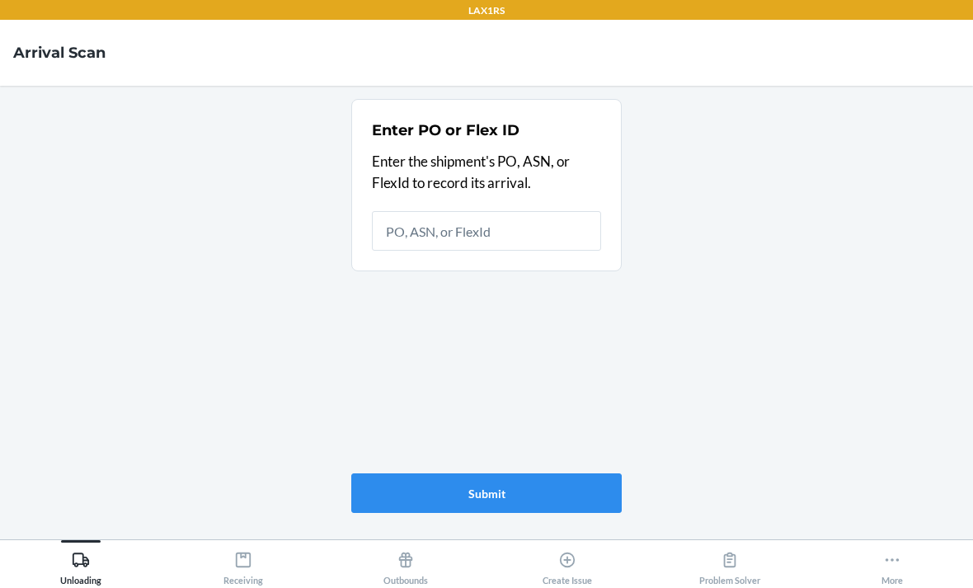
scroll to position [53, 0]
click at [577, 553] on div "Create Issue" at bounding box center [567, 564] width 49 height 41
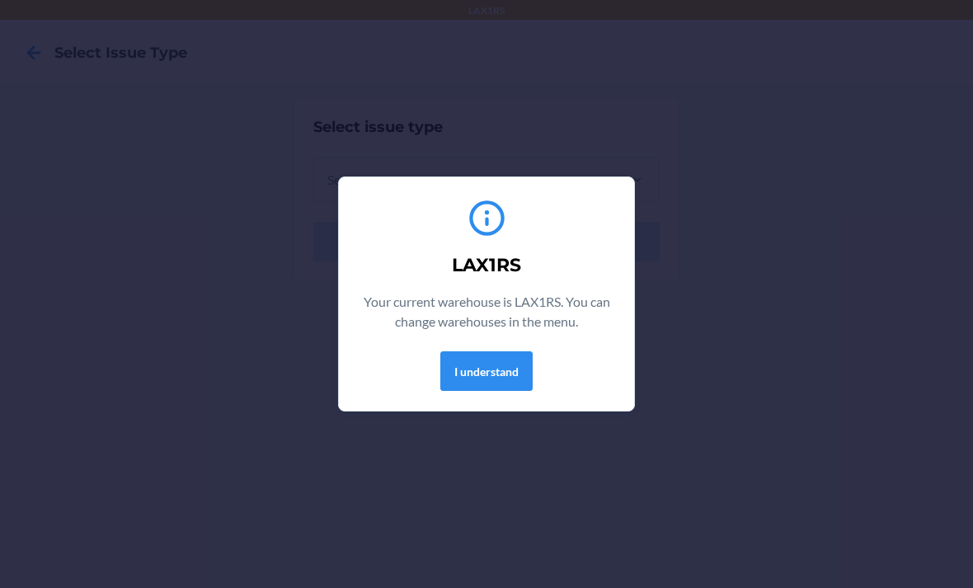
click at [505, 373] on button "I understand" at bounding box center [486, 371] width 92 height 40
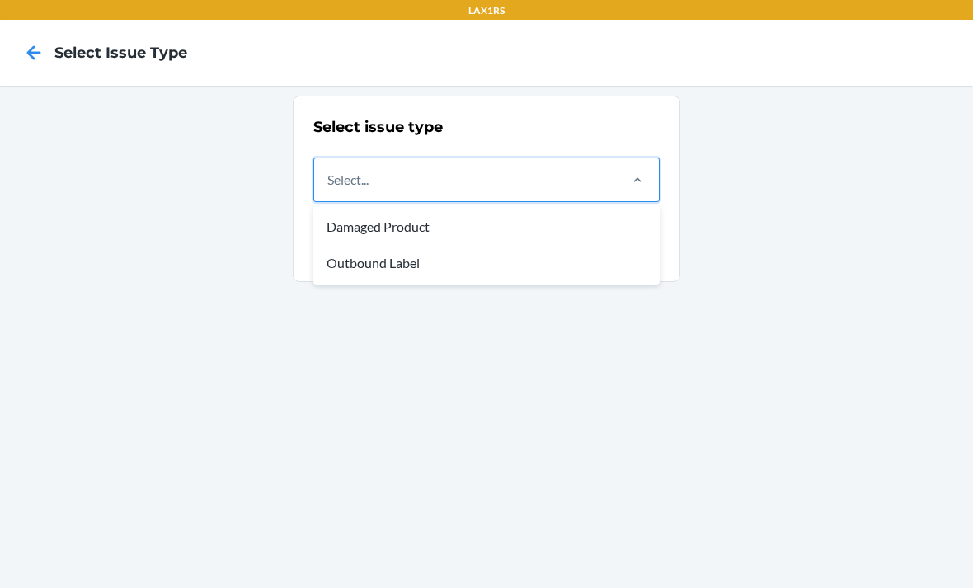
click at [543, 215] on div "Damaged Product" at bounding box center [487, 227] width 340 height 36
click at [329, 190] on input "option Damaged Product focused, 1 of 2. 2 results available. Use Up and Down to…" at bounding box center [328, 180] width 2 height 20
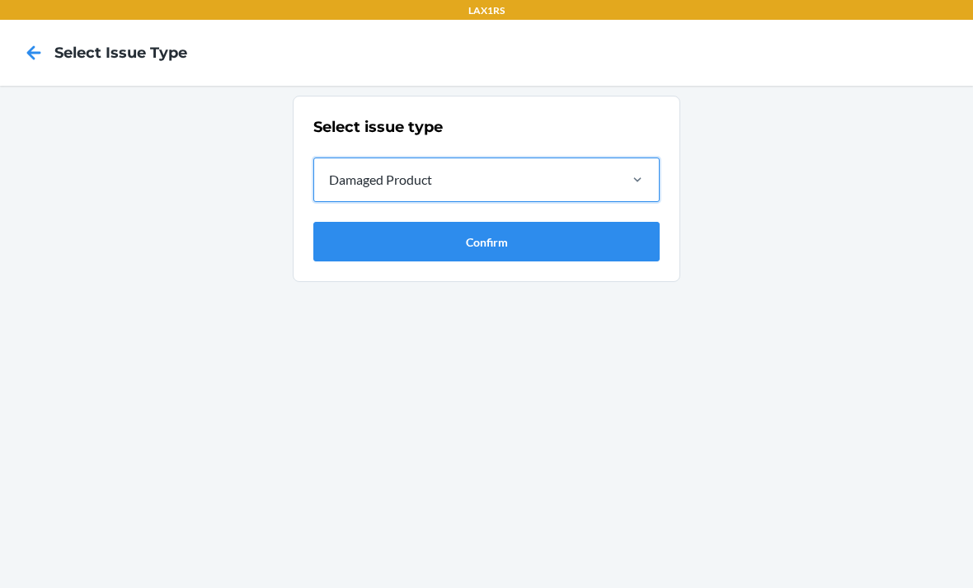
click at [586, 242] on button "Confirm" at bounding box center [486, 242] width 346 height 40
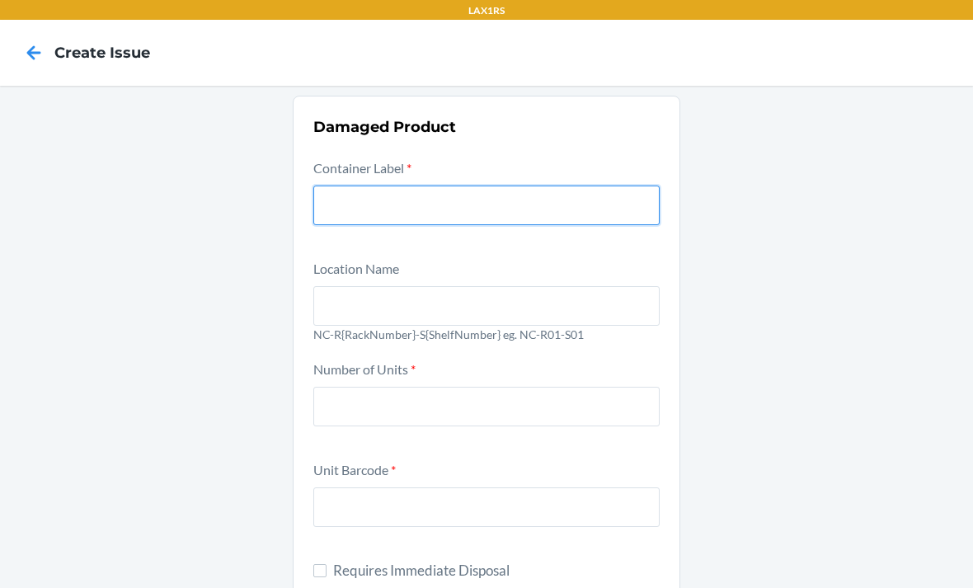
click at [575, 210] on input "text" at bounding box center [486, 206] width 346 height 40
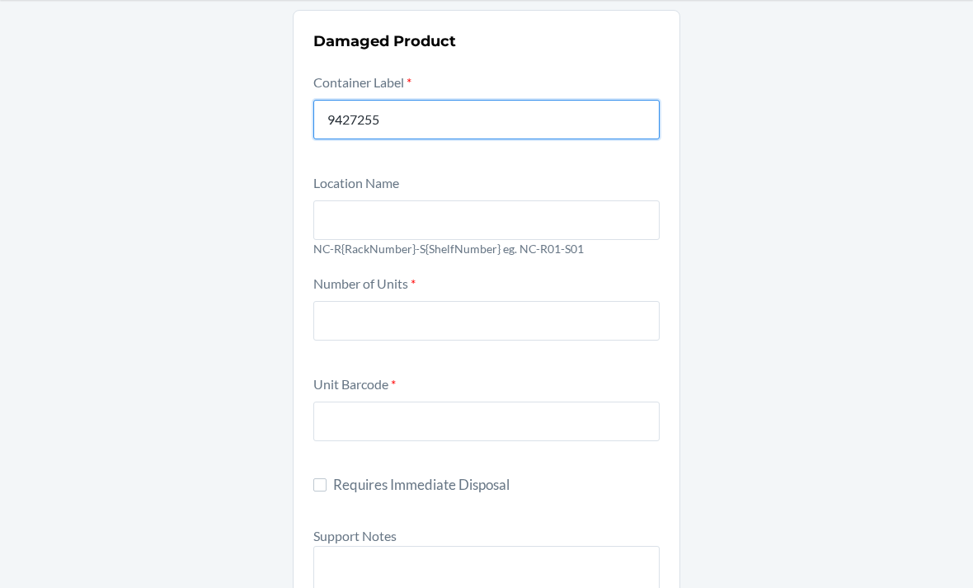
scroll to position [89, 0]
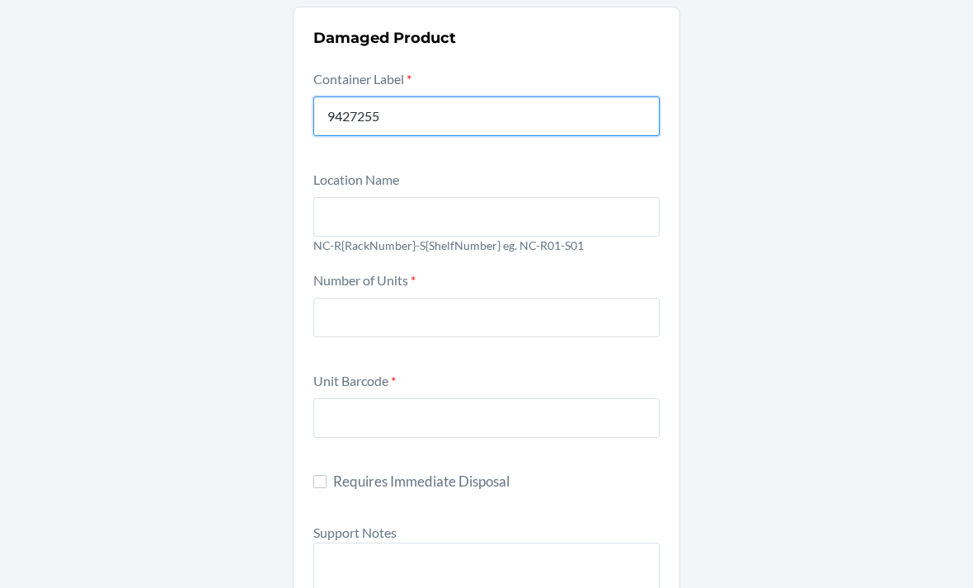
type input "9427255"
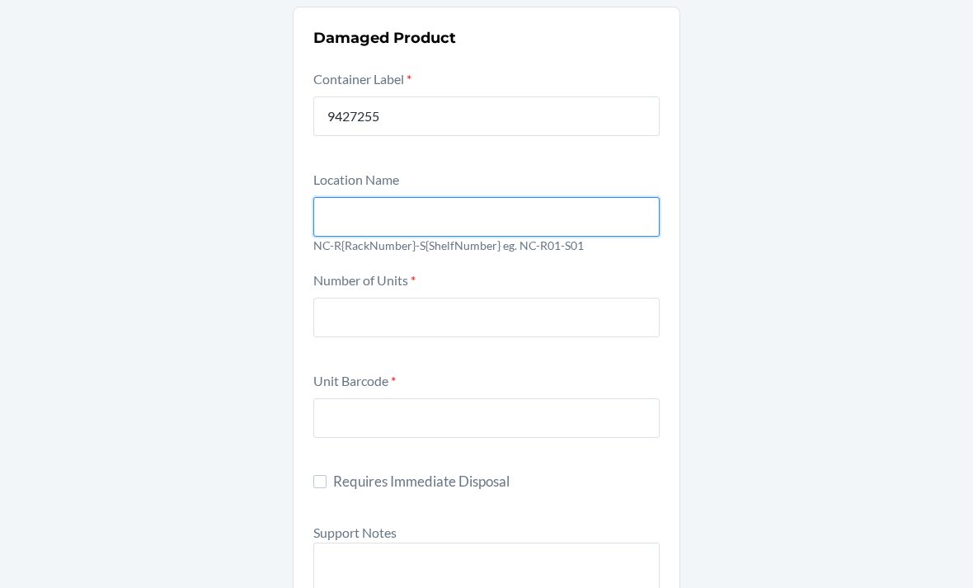
click at [558, 217] on input "text" at bounding box center [486, 217] width 346 height 40
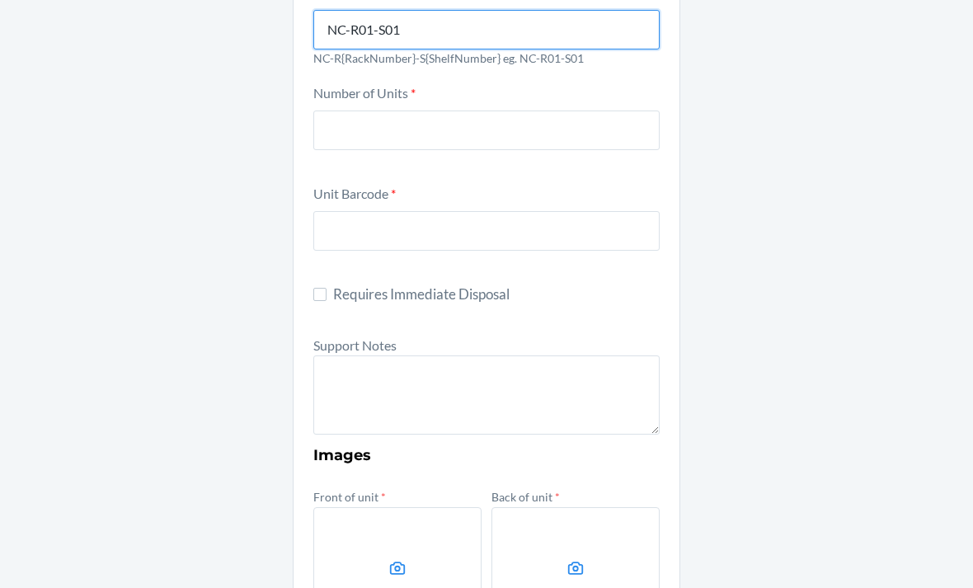
scroll to position [275, 0]
type input "NC-R01-S01"
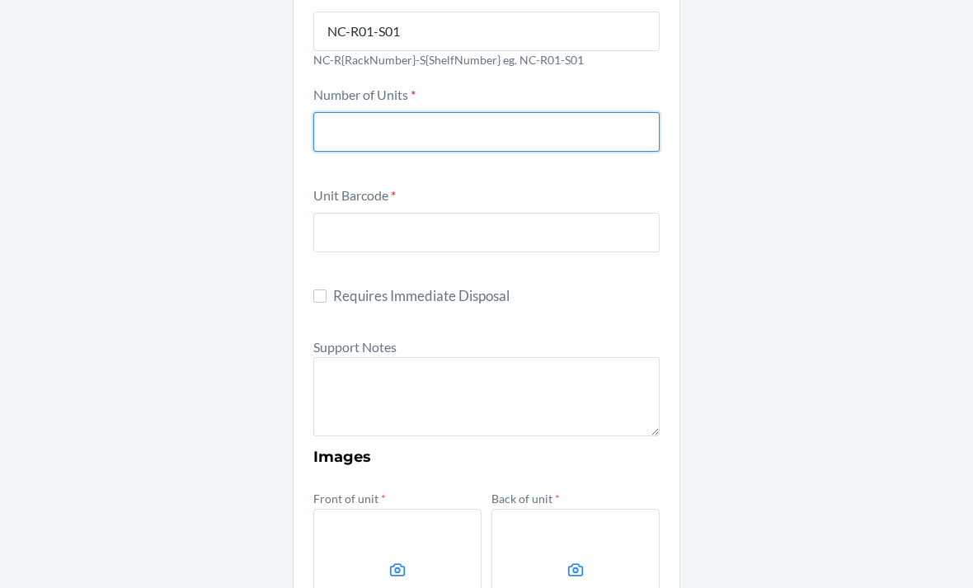
click at [506, 133] on input "number" at bounding box center [486, 132] width 346 height 40
type input "5"
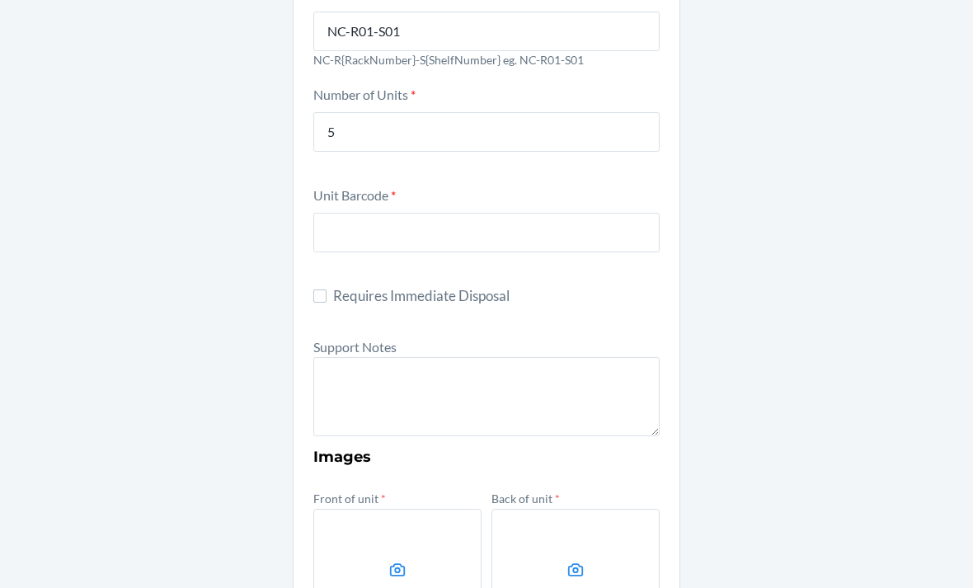
click at [511, 196] on div "Unit Barcode *" at bounding box center [486, 230] width 346 height 91
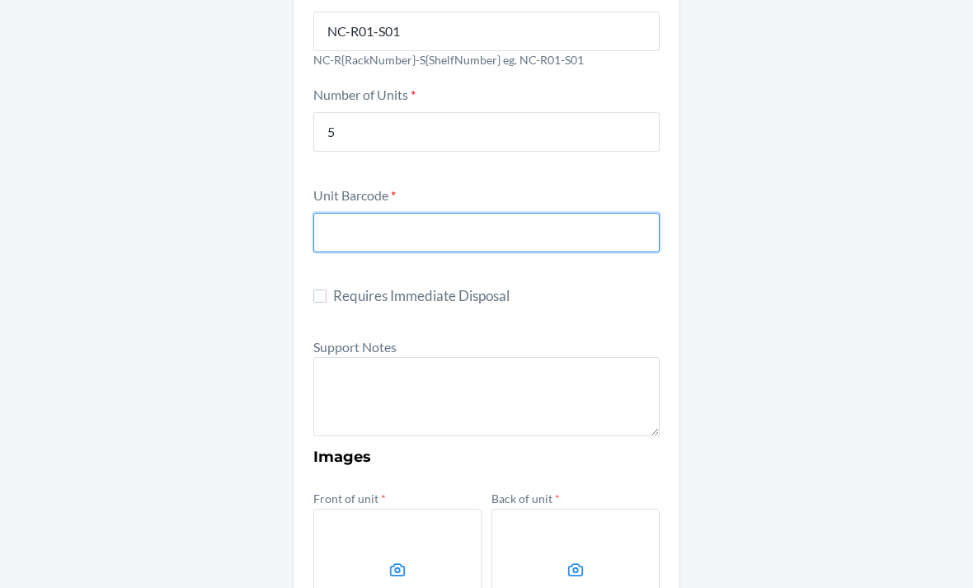
click at [545, 228] on input "text" at bounding box center [486, 233] width 346 height 40
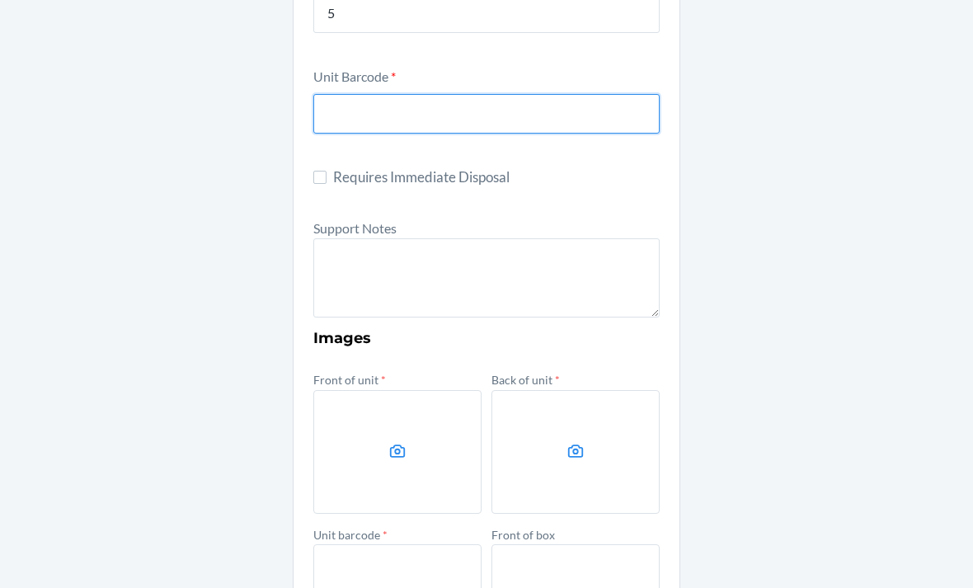
scroll to position [398, 0]
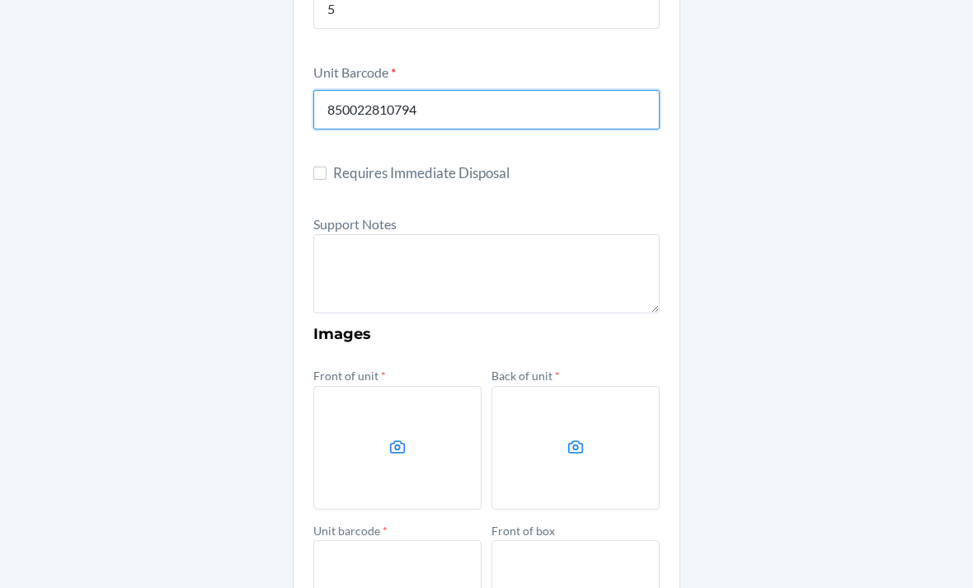
type input "850022810794"
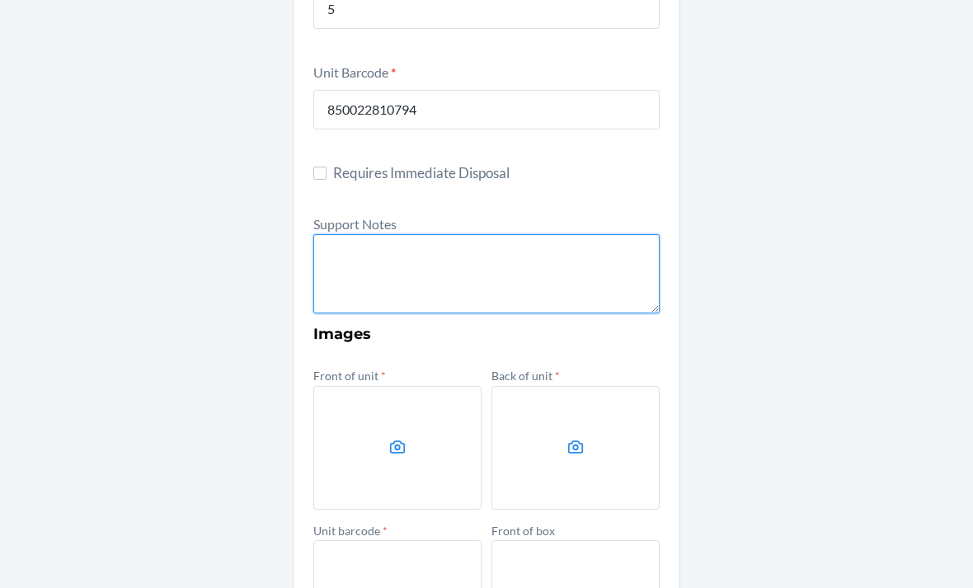
click at [552, 252] on textarea at bounding box center [486, 273] width 346 height 79
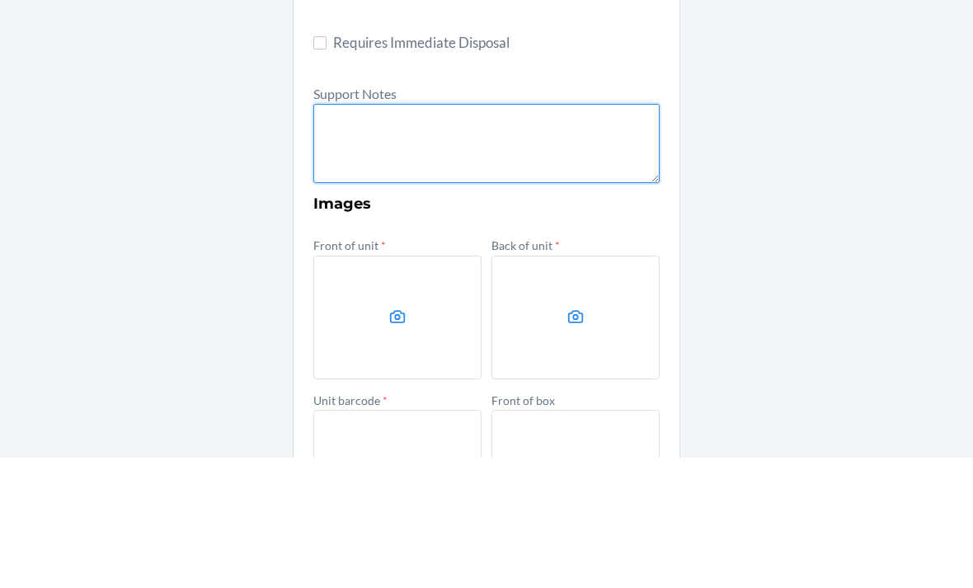
click at [435, 234] on textarea at bounding box center [486, 273] width 346 height 79
paste textarea "FROM RESERVE STORAGE RS SKU: DMJAKSN3TXS DTC SKU: DSQGDRQKKDE NOTES: 6 units da…"
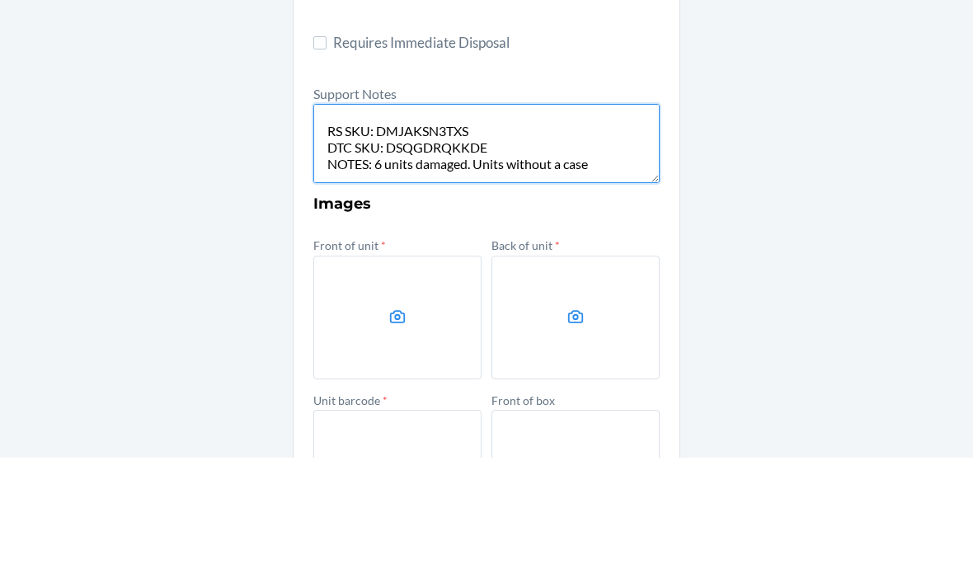
scroll to position [25, 0]
type textarea "FROM RESERVE STORAGE RS SKU: DMJAKSN3TXS DTC SKU: DSQGDRQKKDE NOTES: 6 units da…"
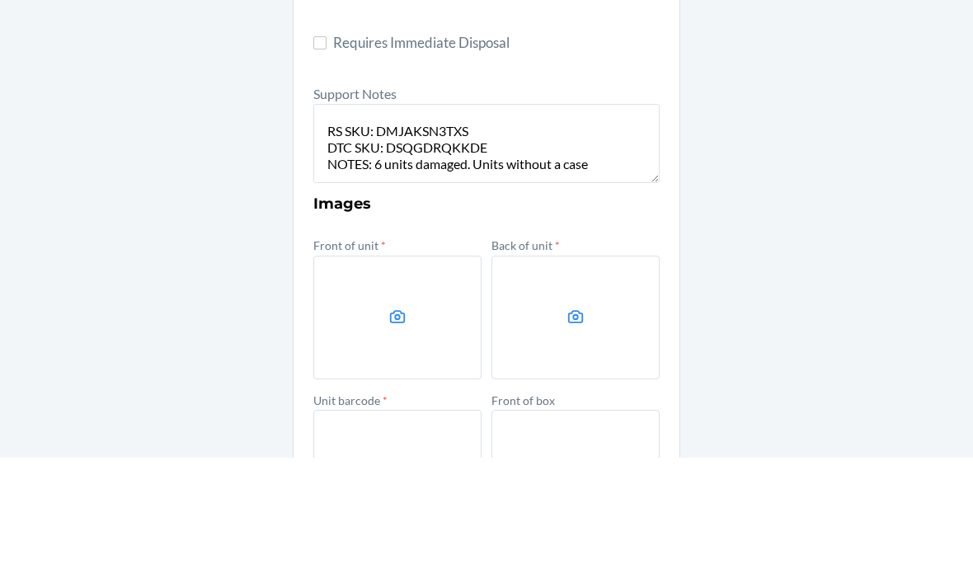
click at [424, 386] on label at bounding box center [397, 448] width 168 height 124
click at [0, 0] on input "file" at bounding box center [0, 0] width 0 height 0
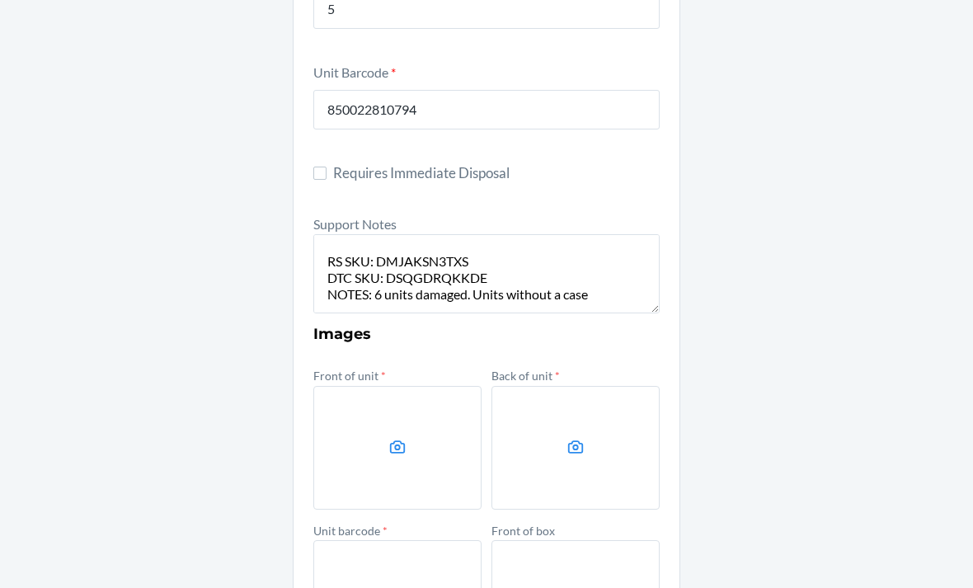
click at [590, 386] on label at bounding box center [576, 448] width 168 height 124
click at [0, 0] on input "file" at bounding box center [0, 0] width 0 height 0
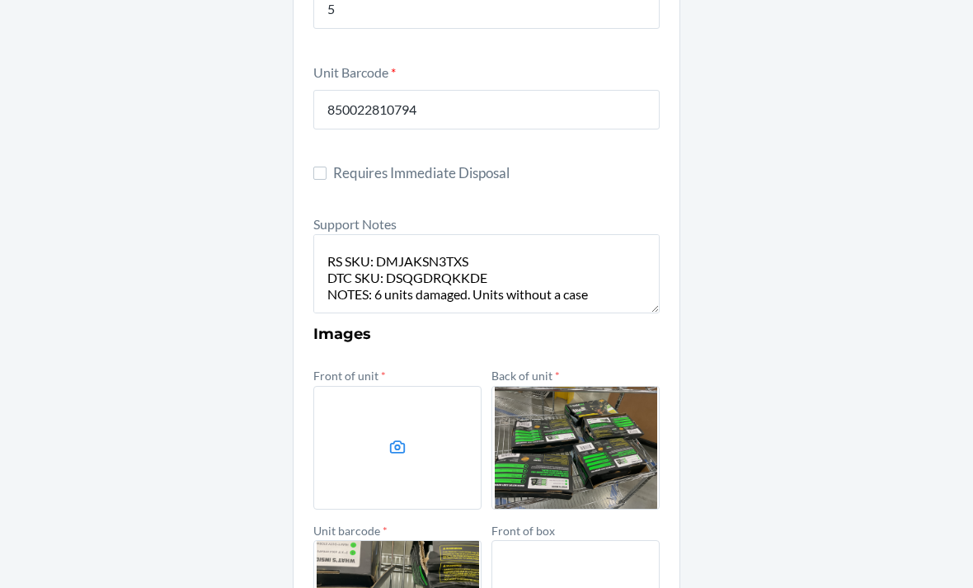
click at [346, 398] on label at bounding box center [397, 448] width 168 height 124
click at [0, 0] on input "file" at bounding box center [0, 0] width 0 height 0
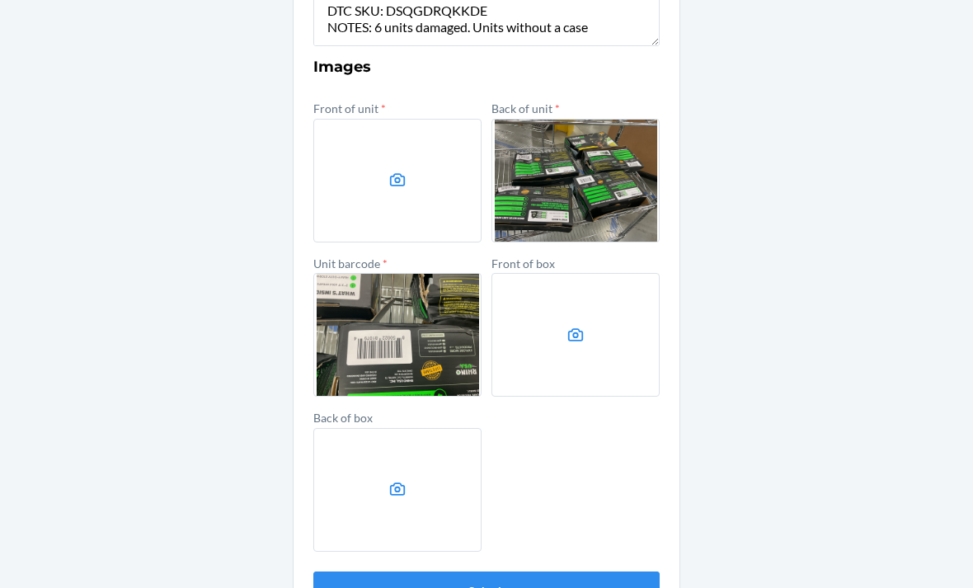
scroll to position [663, 0]
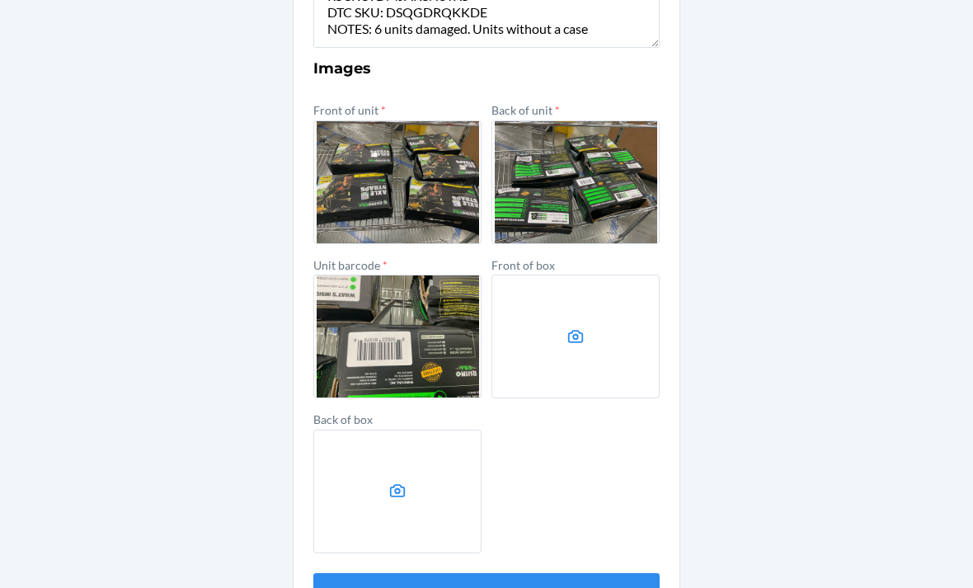
click at [605, 573] on button "Submit" at bounding box center [486, 593] width 346 height 40
click at [539, 573] on button "Submit" at bounding box center [486, 593] width 346 height 40
click at [514, 573] on button "Submit" at bounding box center [486, 593] width 346 height 40
click at [585, 573] on button "Submit" at bounding box center [486, 593] width 346 height 40
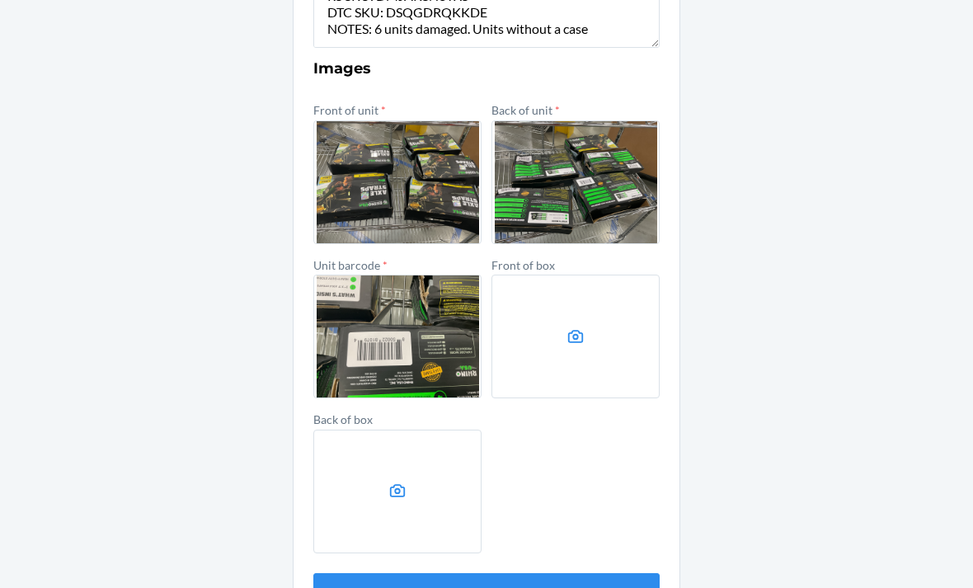
click at [580, 573] on button "Submit" at bounding box center [486, 593] width 346 height 40
click at [584, 573] on button "Submit" at bounding box center [486, 593] width 346 height 40
click at [583, 573] on button "Submit" at bounding box center [486, 593] width 346 height 40
click at [582, 573] on button "Submit" at bounding box center [486, 593] width 346 height 40
click at [578, 573] on button "Submit" at bounding box center [486, 593] width 346 height 40
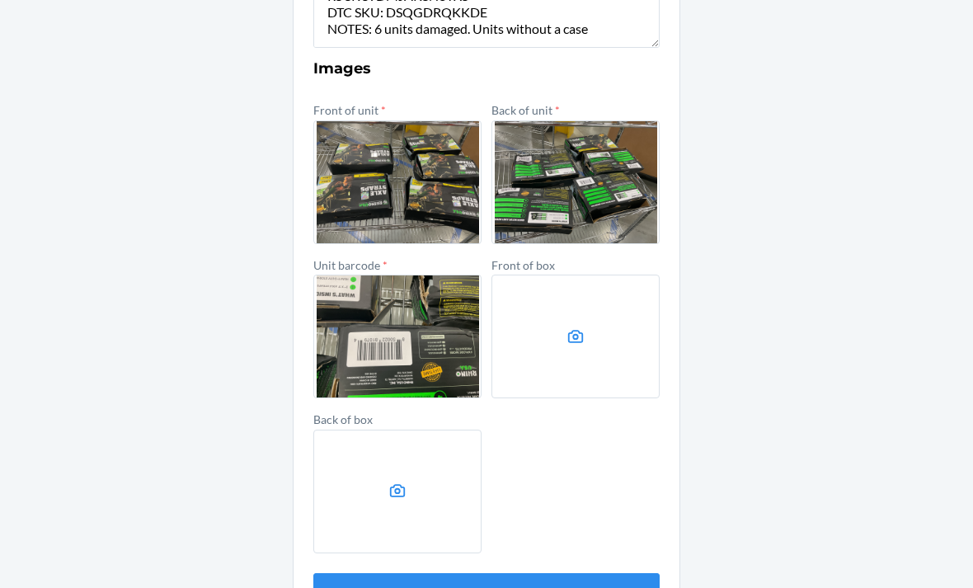
click at [575, 573] on button "Submit" at bounding box center [486, 593] width 346 height 40
click at [571, 573] on button "Submit" at bounding box center [486, 593] width 346 height 40
click at [572, 573] on button "Submit" at bounding box center [486, 593] width 346 height 40
click at [566, 573] on button "Submit" at bounding box center [486, 593] width 346 height 40
click at [563, 573] on button "Submit" at bounding box center [486, 593] width 346 height 40
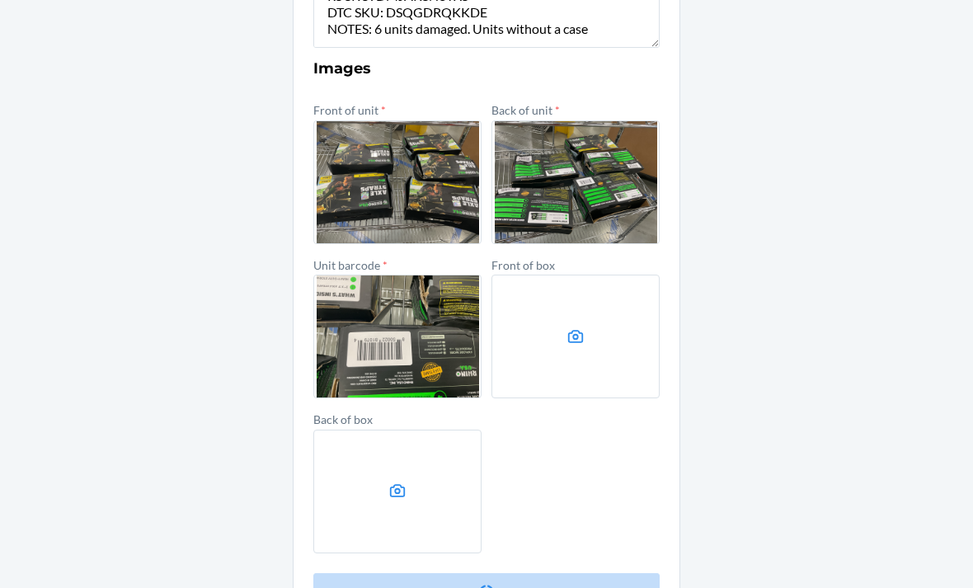
click at [556, 573] on button "Submit" at bounding box center [486, 593] width 346 height 40
click at [555, 573] on button "Submit" at bounding box center [486, 593] width 346 height 40
click at [554, 573] on button "Submit" at bounding box center [486, 593] width 346 height 40
click at [550, 573] on button "Submit" at bounding box center [486, 593] width 346 height 40
click at [457, 573] on button "Submit" at bounding box center [486, 593] width 346 height 40
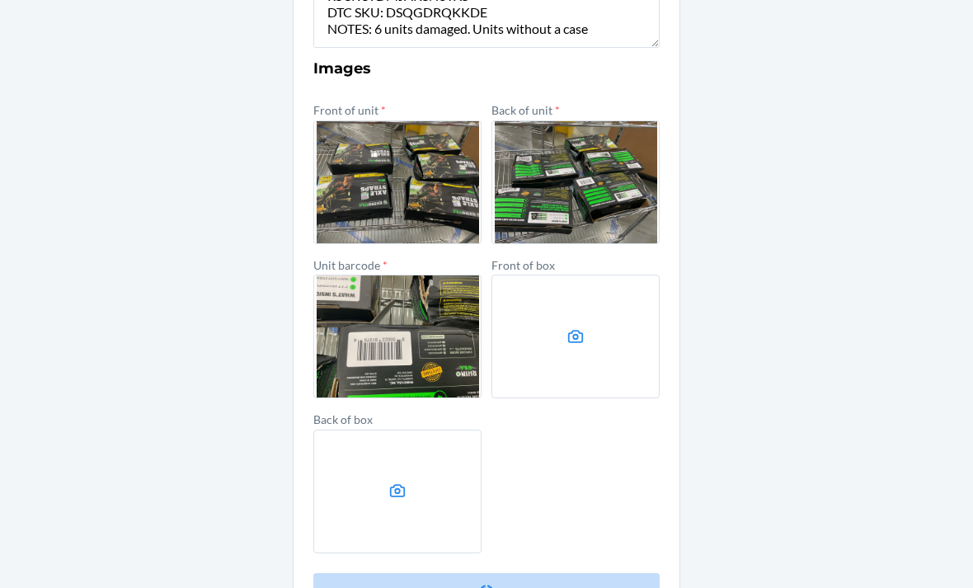
click at [450, 573] on button "Submit" at bounding box center [486, 593] width 346 height 40
click at [457, 573] on button "Submit" at bounding box center [486, 593] width 346 height 40
click at [455, 516] on form "Container Label * 9427255 Location Name [GEOGRAPHIC_DATA]-R01-S01 NC-R{RackNumb…" at bounding box center [486, 53] width 346 height 1119
click at [455, 506] on form "Container Label * 9427255 Location Name [GEOGRAPHIC_DATA]-R01-S01 NC-R{RackNumb…" at bounding box center [486, 53] width 346 height 1119
click at [453, 497] on label at bounding box center [397, 492] width 168 height 124
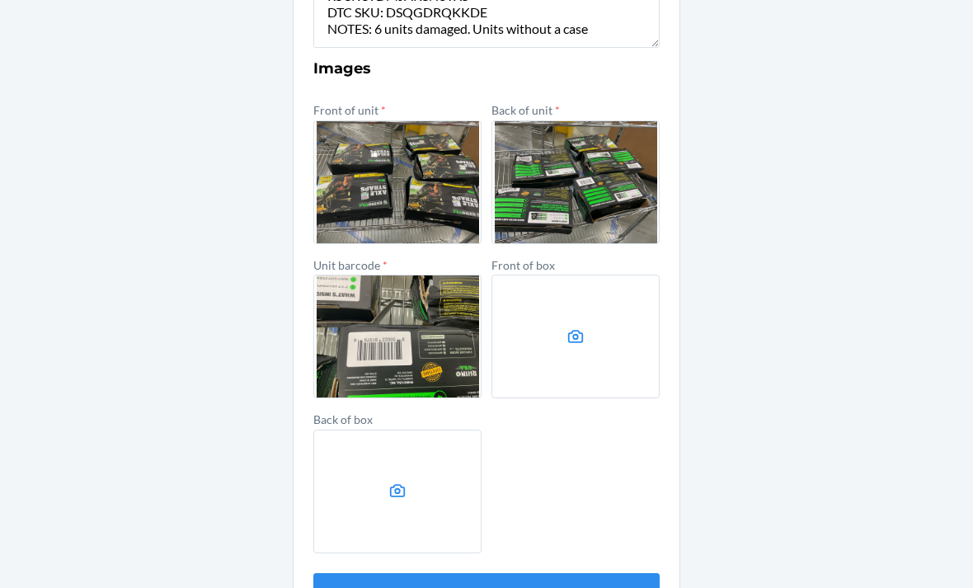
click at [0, 0] on input "file" at bounding box center [0, 0] width 0 height 0
click at [459, 506] on form "Container Label * 9427255 Location Name [GEOGRAPHIC_DATA]-R01-S01 NC-R{RackNumb…" at bounding box center [486, 53] width 346 height 1119
click at [492, 573] on button "Submit" at bounding box center [486, 593] width 346 height 40
click at [528, 573] on button "Submit" at bounding box center [486, 593] width 346 height 40
click at [519, 573] on button "Submit" at bounding box center [486, 593] width 346 height 40
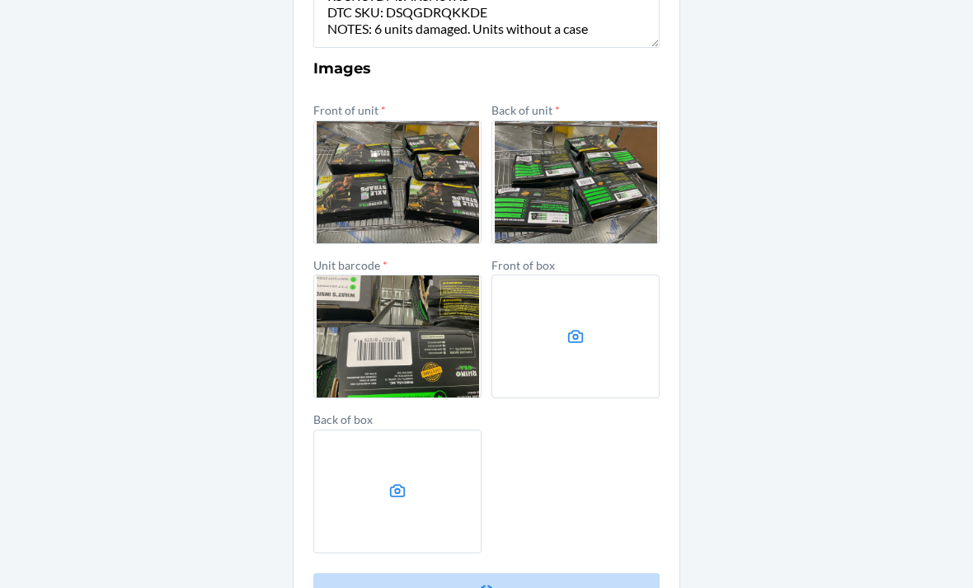
click at [518, 573] on button "Submit" at bounding box center [486, 593] width 346 height 40
click at [523, 511] on form "Container Label * 9427255 Location Name [GEOGRAPHIC_DATA]-R01-S01 NC-R{RackNumb…" at bounding box center [486, 53] width 346 height 1119
click at [481, 573] on button "Submit" at bounding box center [486, 593] width 346 height 40
click at [457, 573] on button "Submit" at bounding box center [486, 593] width 346 height 40
click at [357, 573] on button "Submit" at bounding box center [486, 593] width 346 height 40
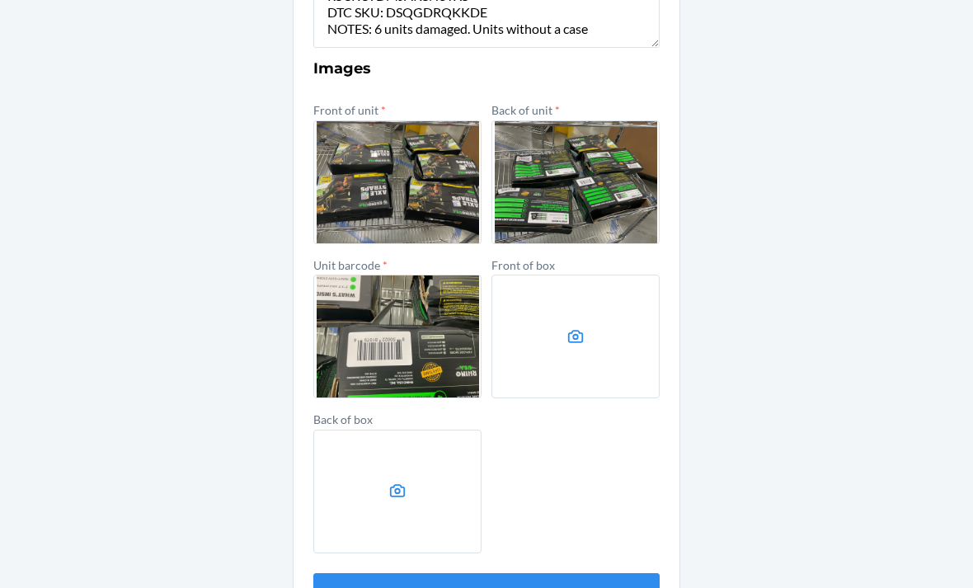
click at [362, 573] on button "Submit" at bounding box center [486, 593] width 346 height 40
click at [370, 573] on button "Submit" at bounding box center [486, 593] width 346 height 40
click at [356, 573] on button "Submit" at bounding box center [486, 593] width 346 height 40
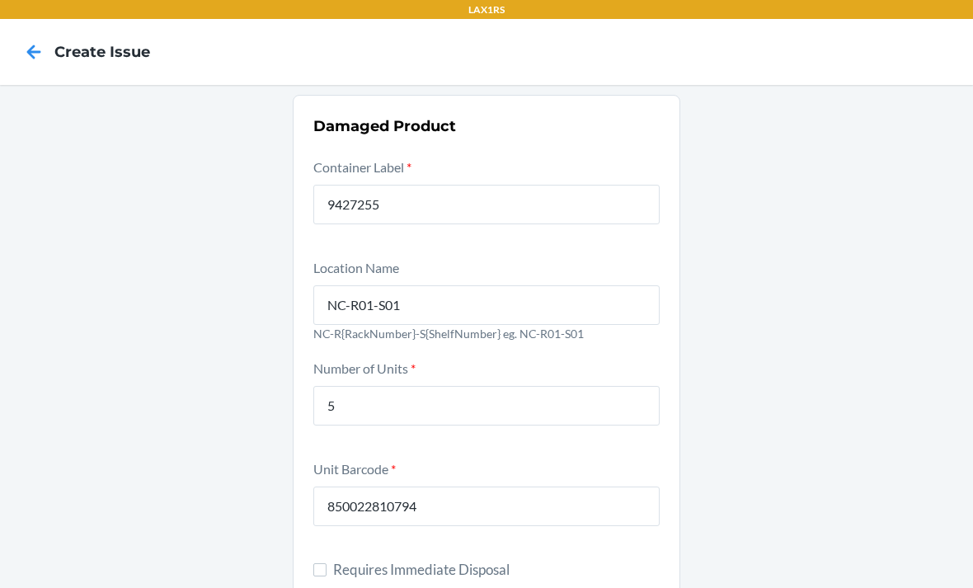
scroll to position [0, 0]
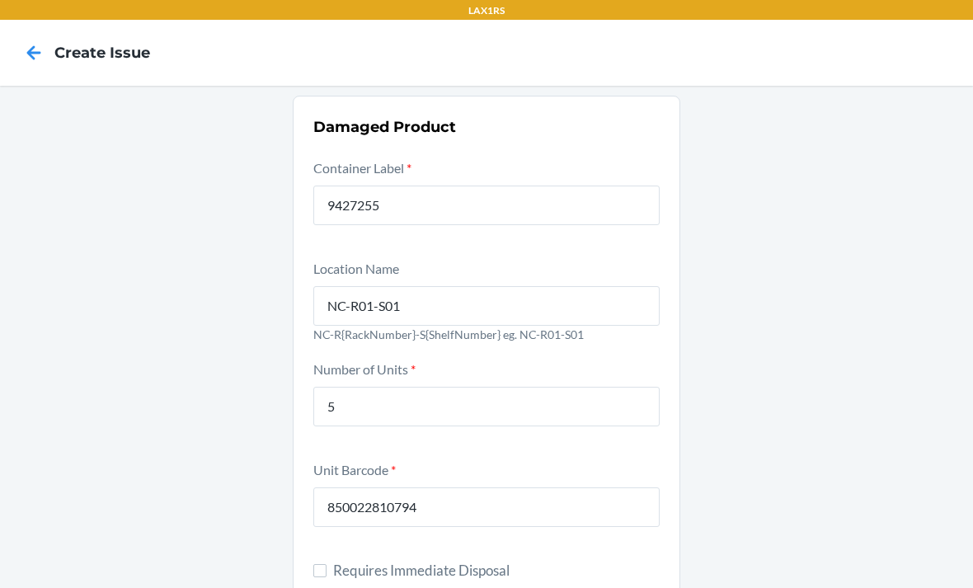
click at [32, 44] on icon at bounding box center [34, 53] width 28 height 28
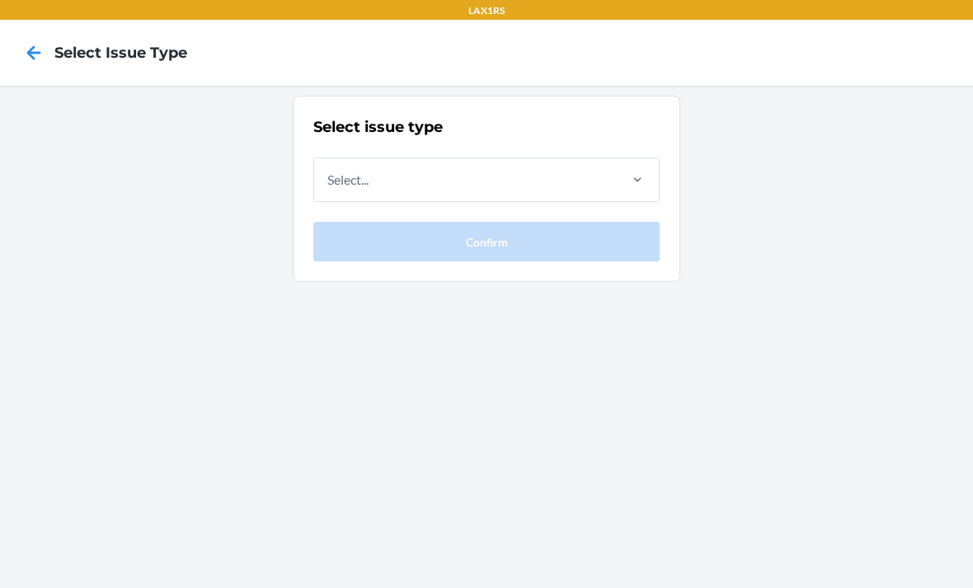
click at [37, 54] on icon at bounding box center [34, 52] width 14 height 14
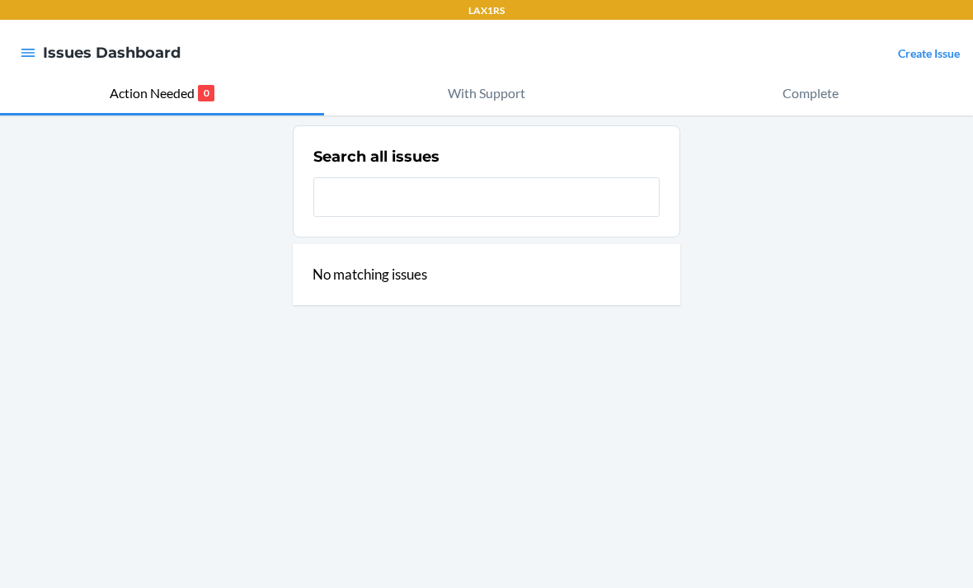
click at [9, 36] on nav "Issues Dashboard Create Issue" at bounding box center [486, 53] width 973 height 66
click at [35, 57] on icon "button" at bounding box center [28, 53] width 16 height 16
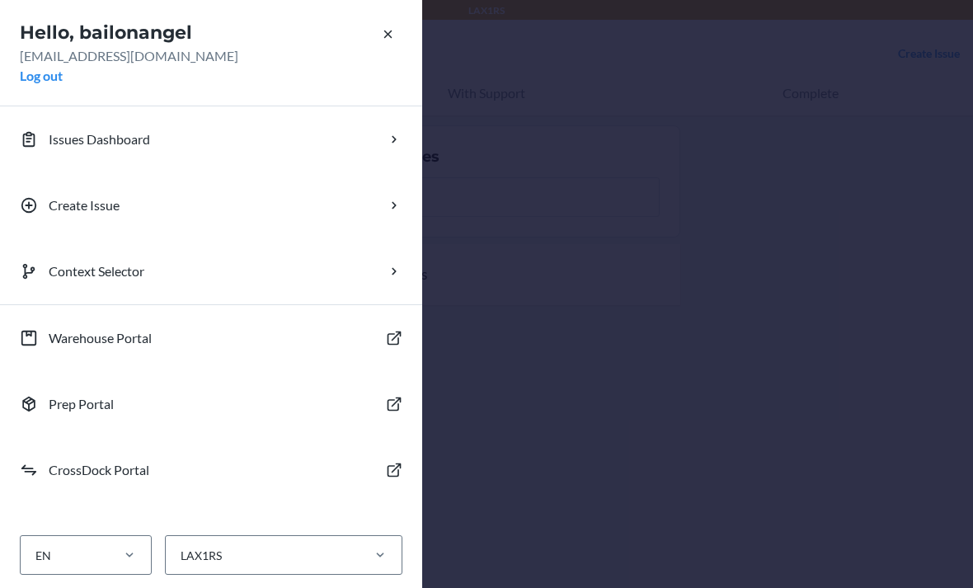
click at [47, 85] on button "Log out" at bounding box center [41, 76] width 43 height 20
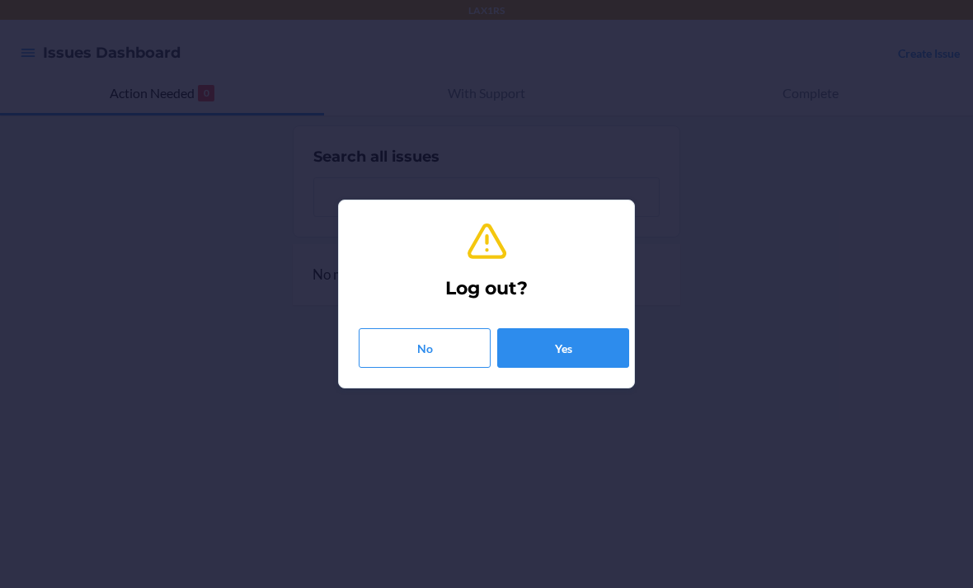
click at [613, 347] on button "Yes" at bounding box center [563, 348] width 132 height 40
